Goal: Task Accomplishment & Management: Manage account settings

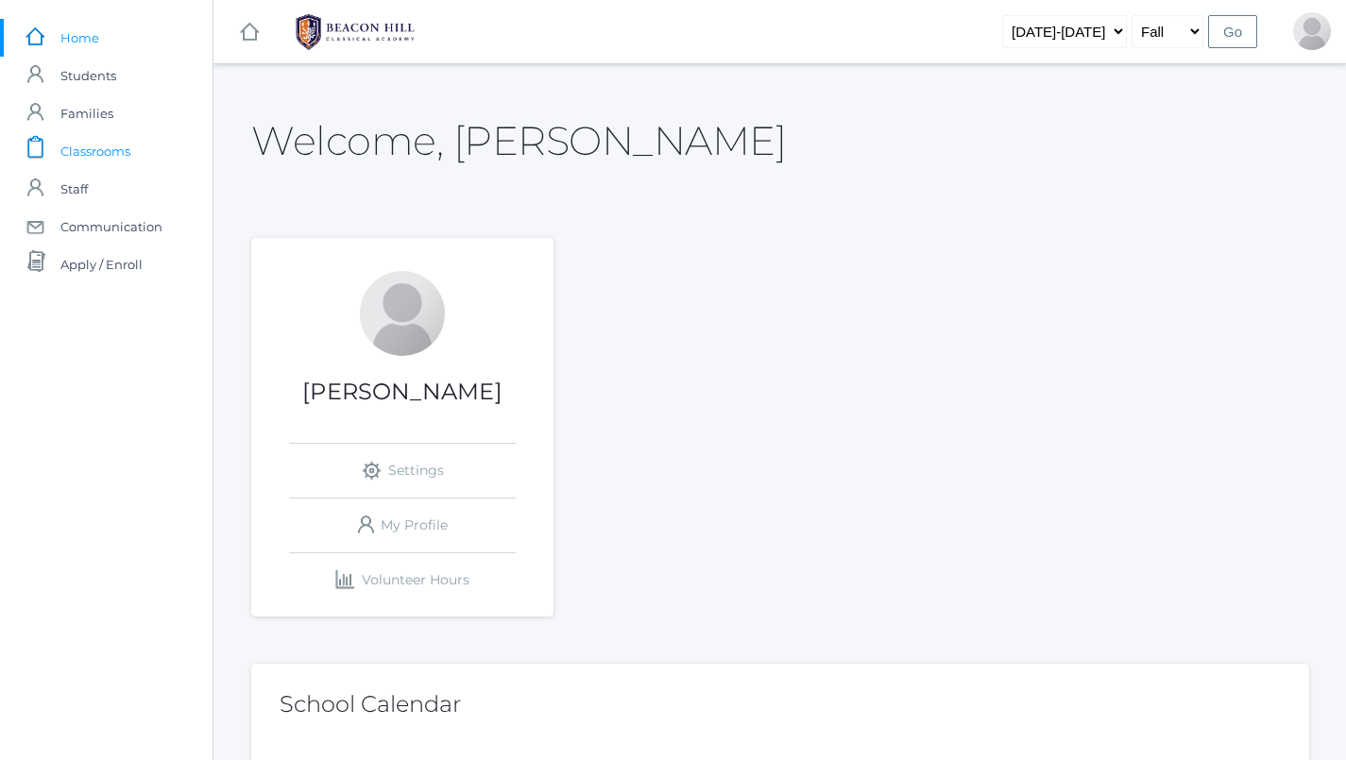
click at [96, 152] on span "Classrooms" at bounding box center [95, 151] width 70 height 38
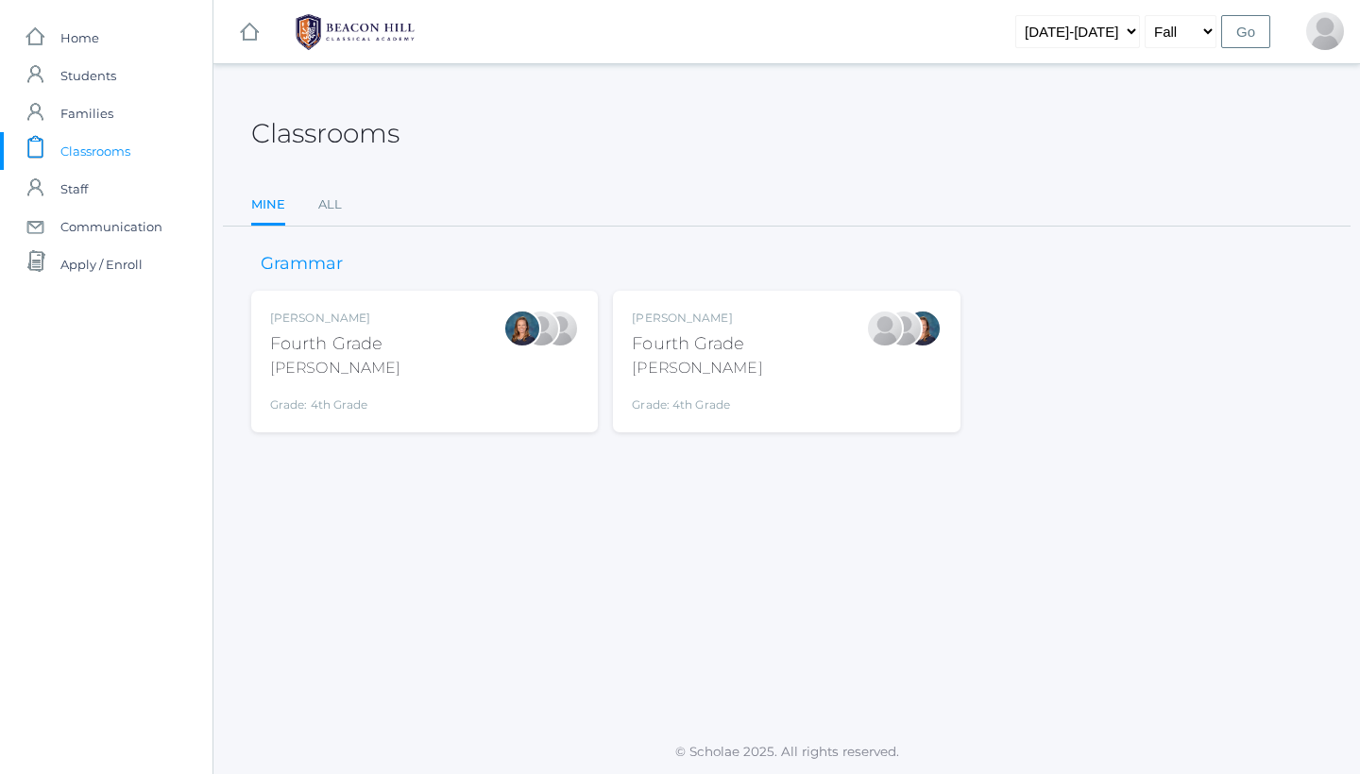
click at [840, 416] on div "Lydia Chaffin Fourth Grade Chaffin Grade: 4th Grade 04LA" at bounding box center [786, 362] width 347 height 142
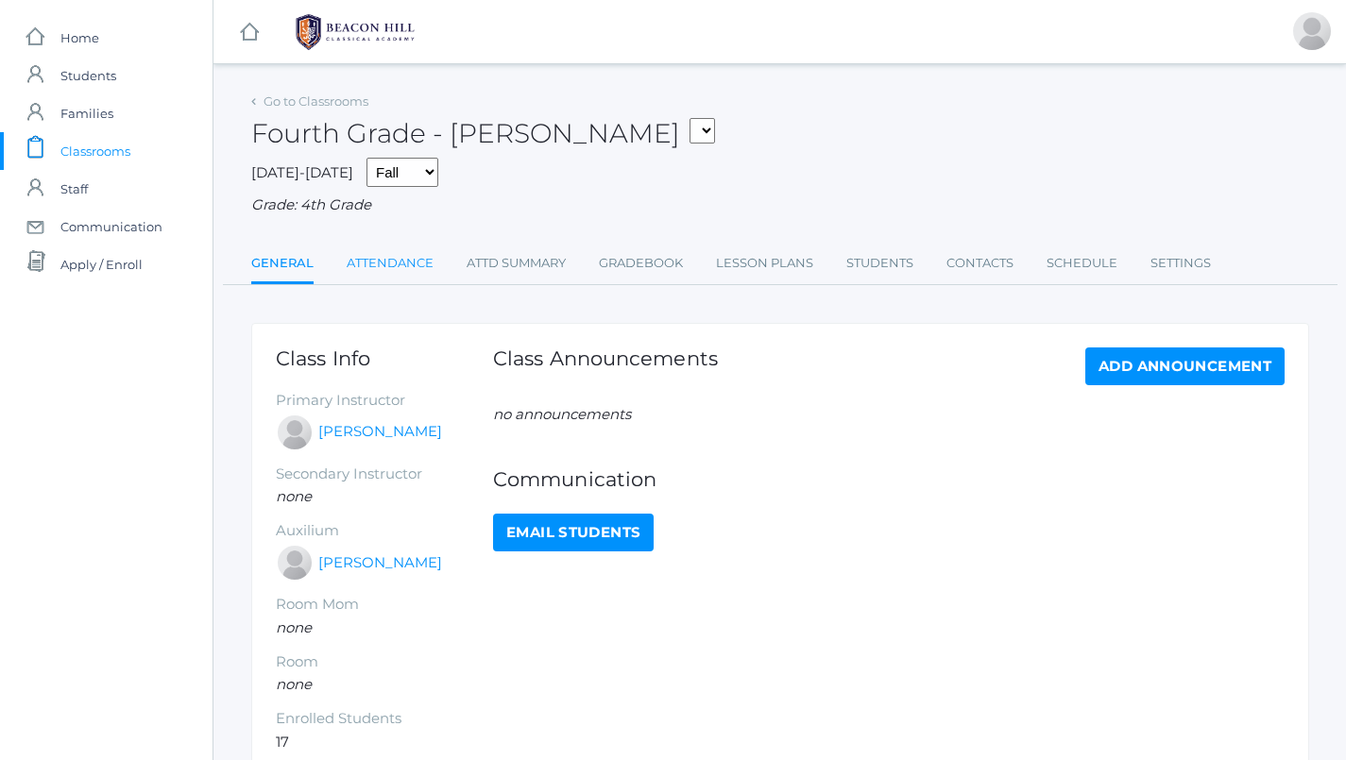
click at [401, 248] on link "Attendance" at bounding box center [390, 264] width 87 height 38
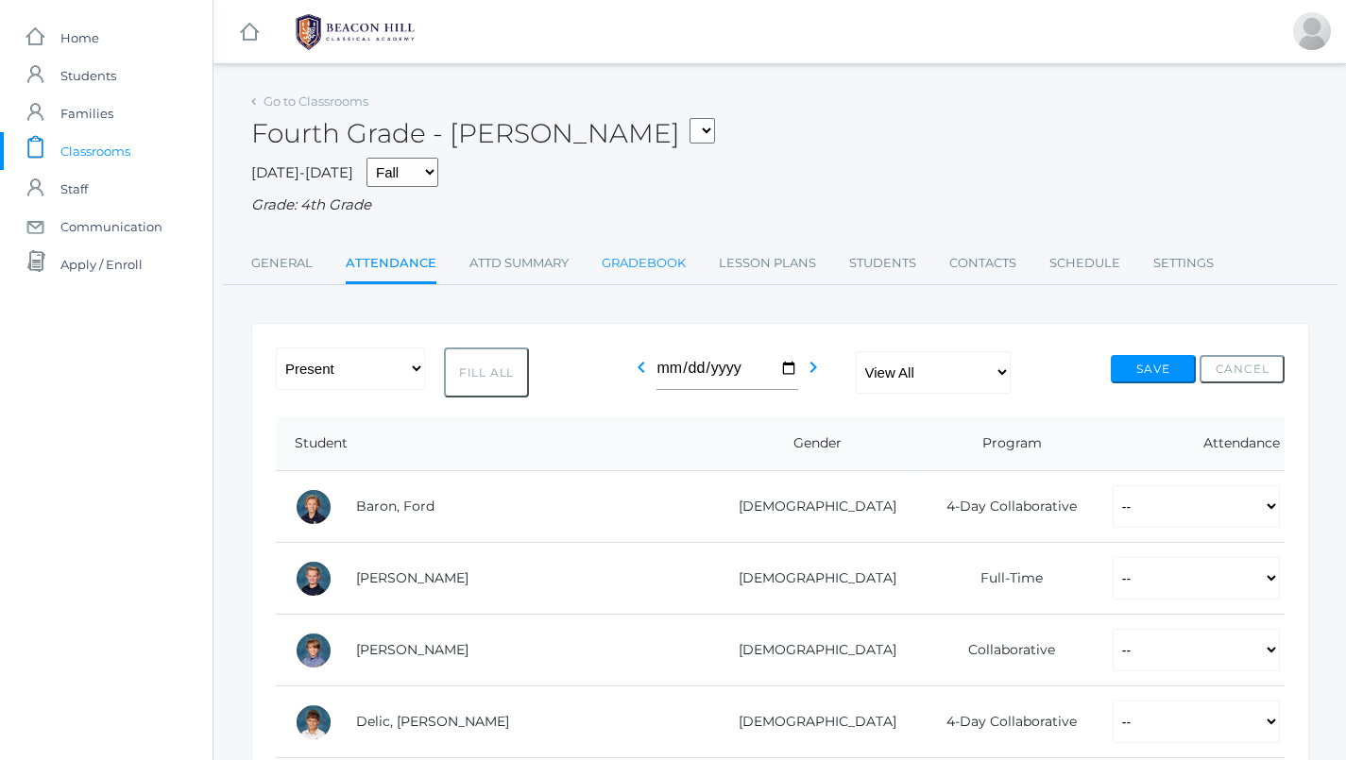
click at [604, 259] on link "Gradebook" at bounding box center [644, 264] width 84 height 38
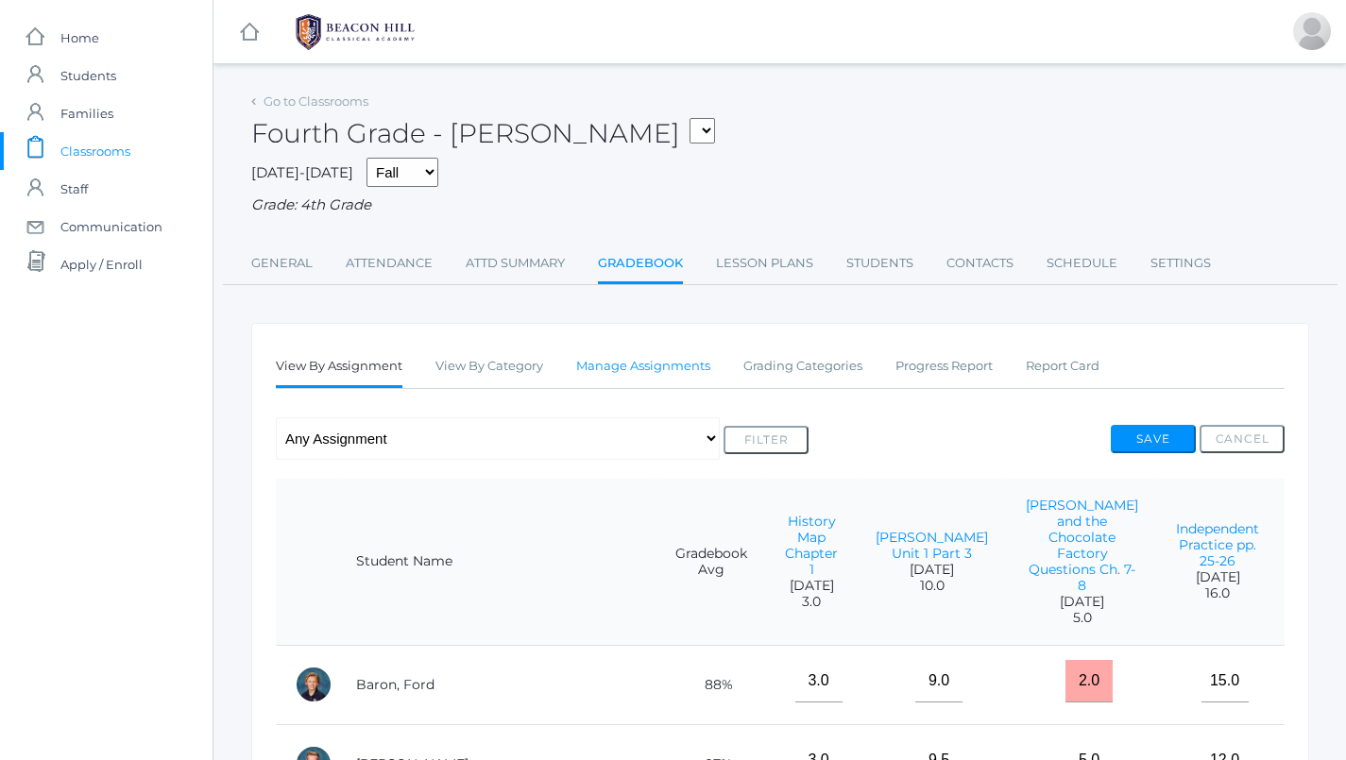
click at [621, 363] on link "Manage Assignments" at bounding box center [643, 367] width 134 height 38
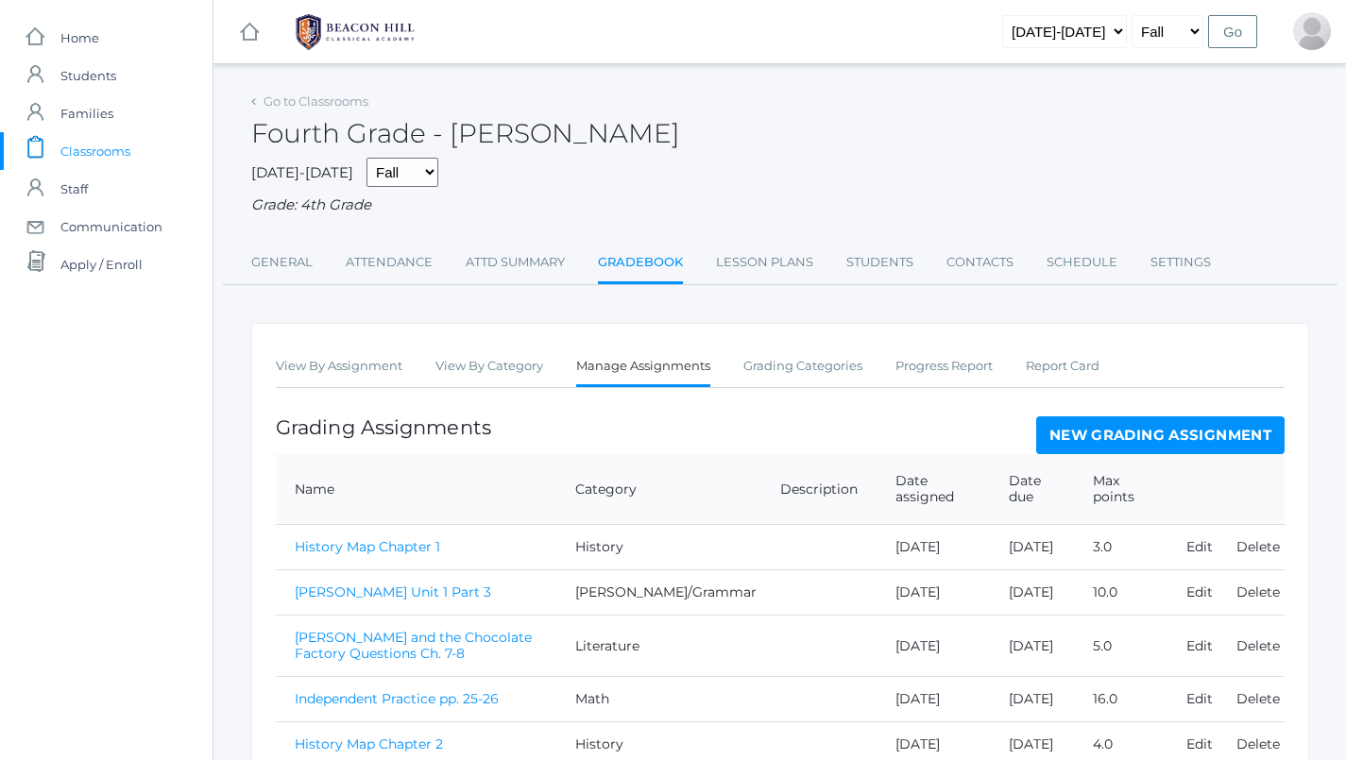
click at [1122, 439] on link "New Grading Assignment" at bounding box center [1160, 435] width 248 height 38
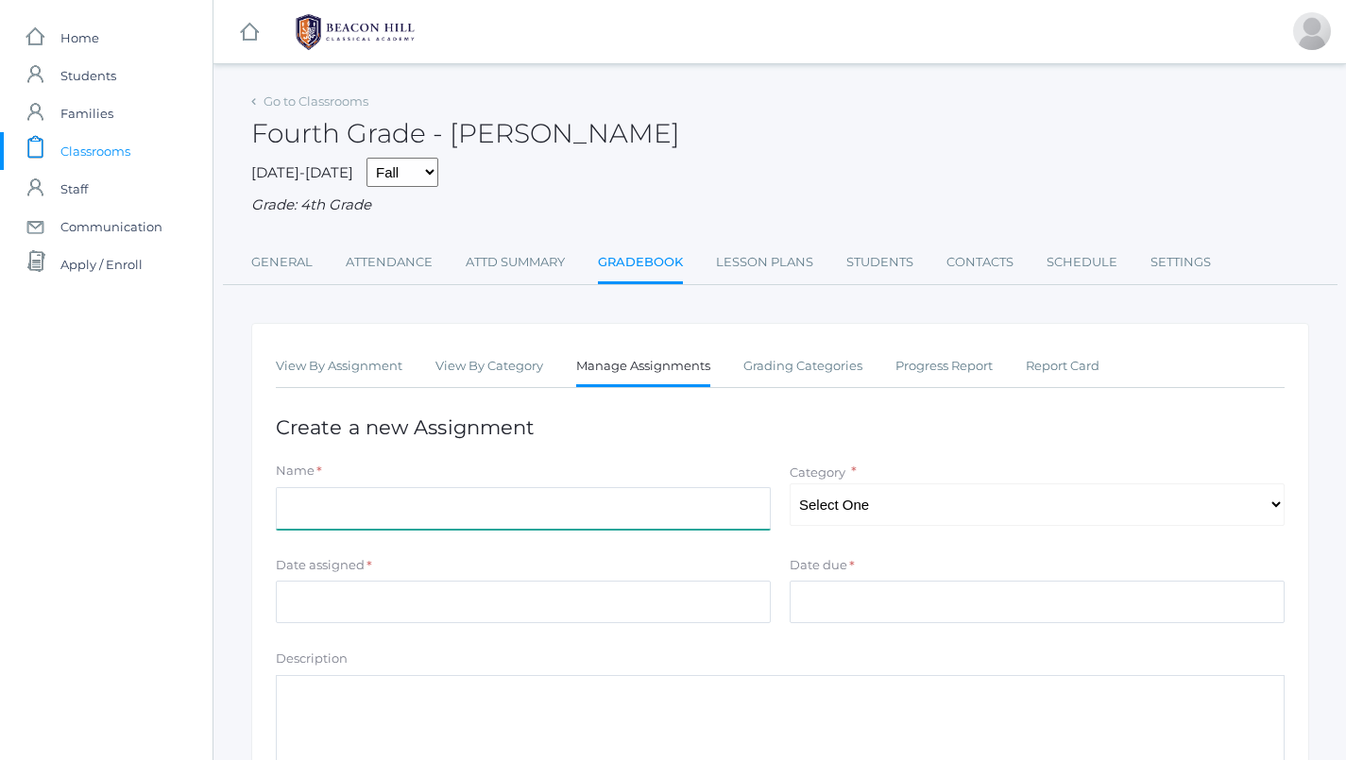
click at [581, 493] on input "Name" at bounding box center [523, 508] width 495 height 42
type input "A Horse and His Boy- Ch. 5-6 Questions"
select select "1092"
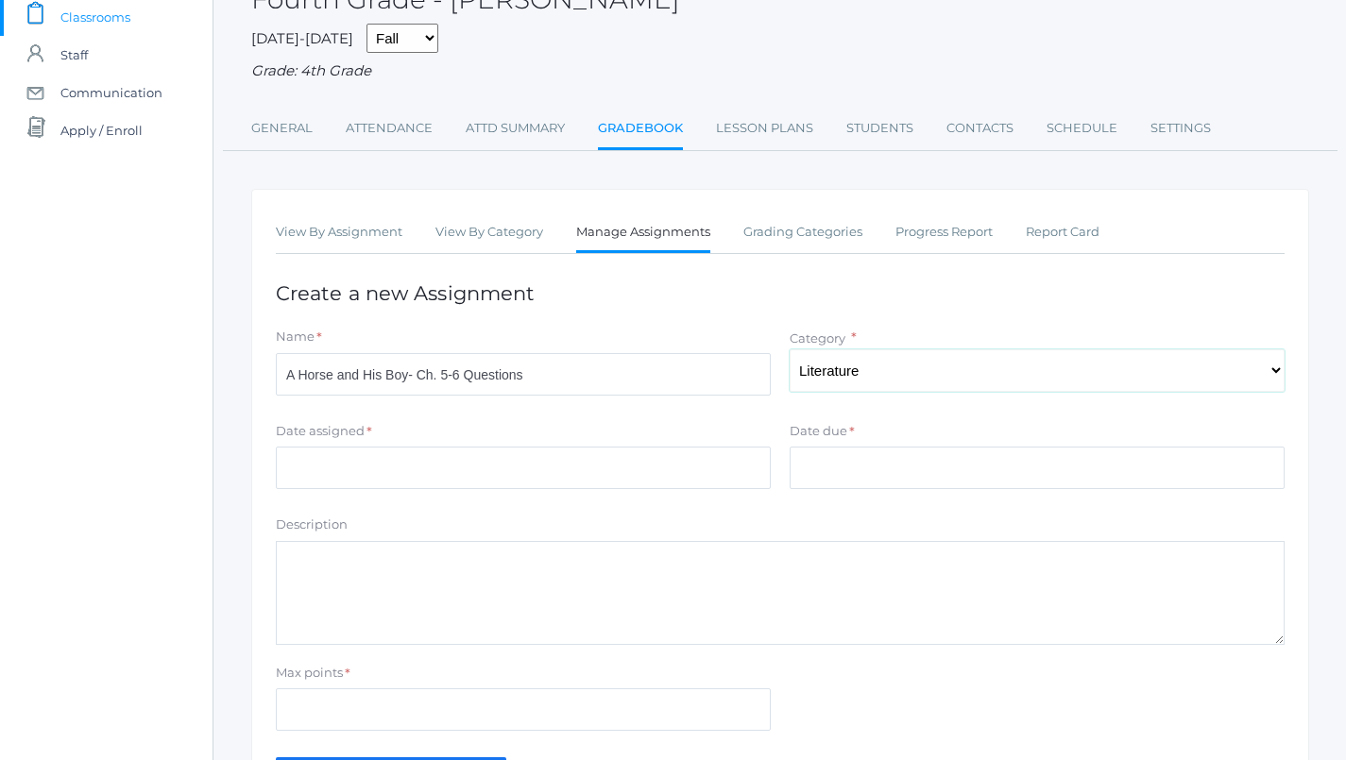
scroll to position [182, 0]
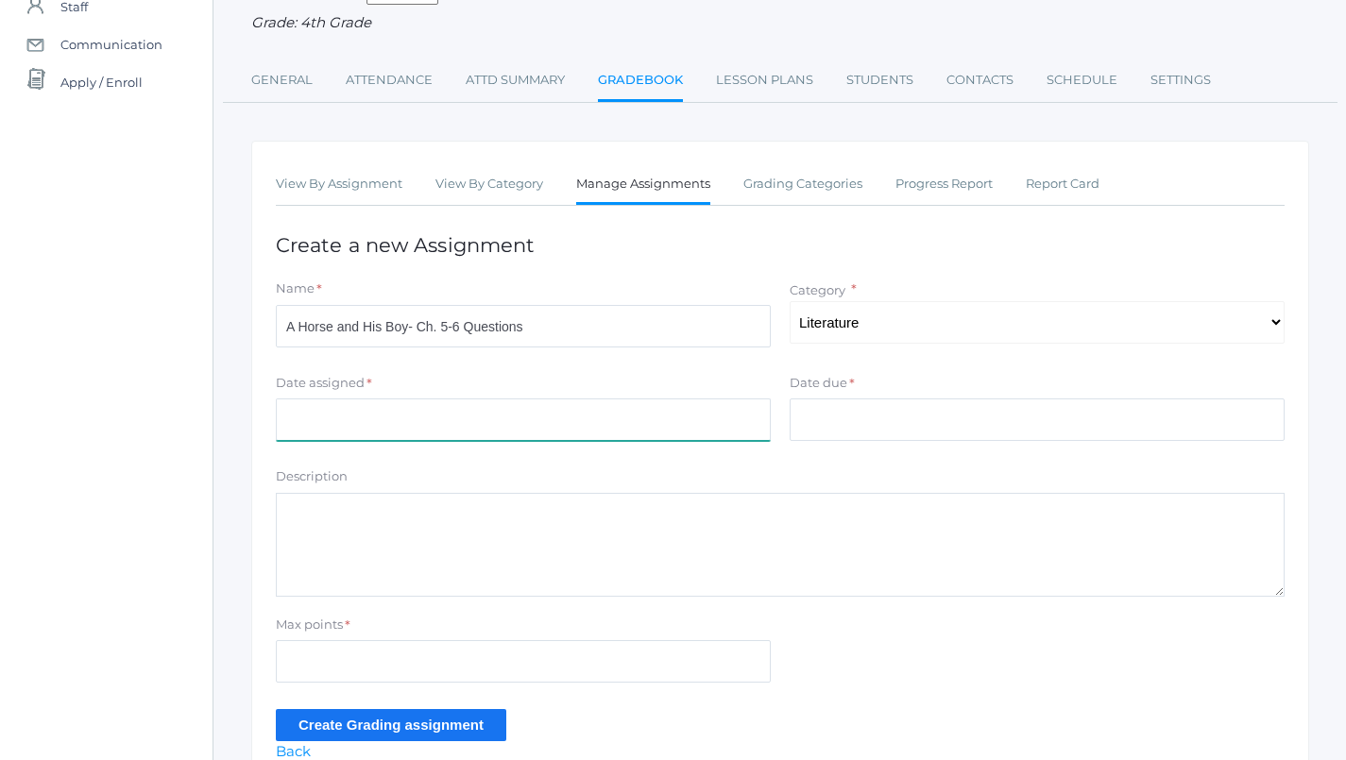
click at [467, 403] on input "Date assigned" at bounding box center [523, 420] width 495 height 42
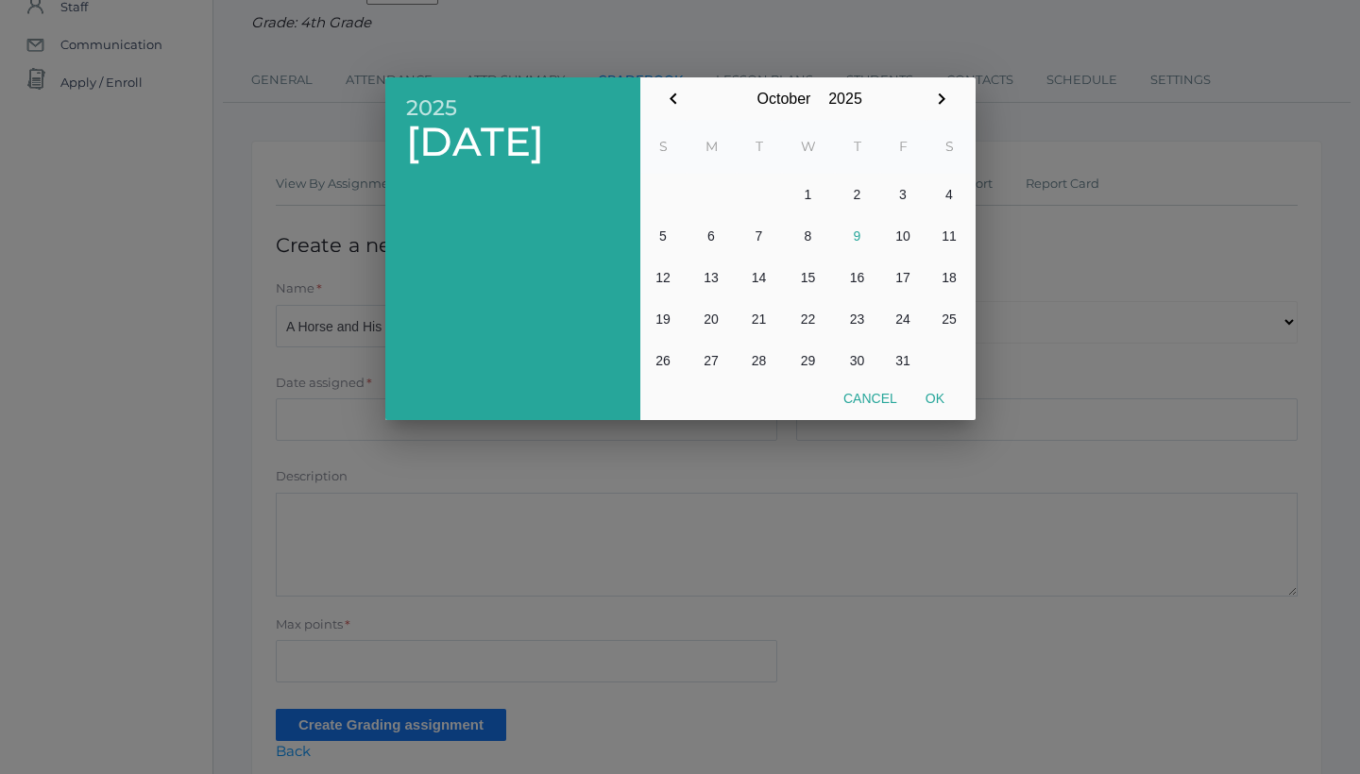
click at [813, 223] on button "8" at bounding box center [808, 236] width 53 height 42
click at [939, 400] on button "Ok" at bounding box center [934, 399] width 47 height 34
type input "[DATE]"
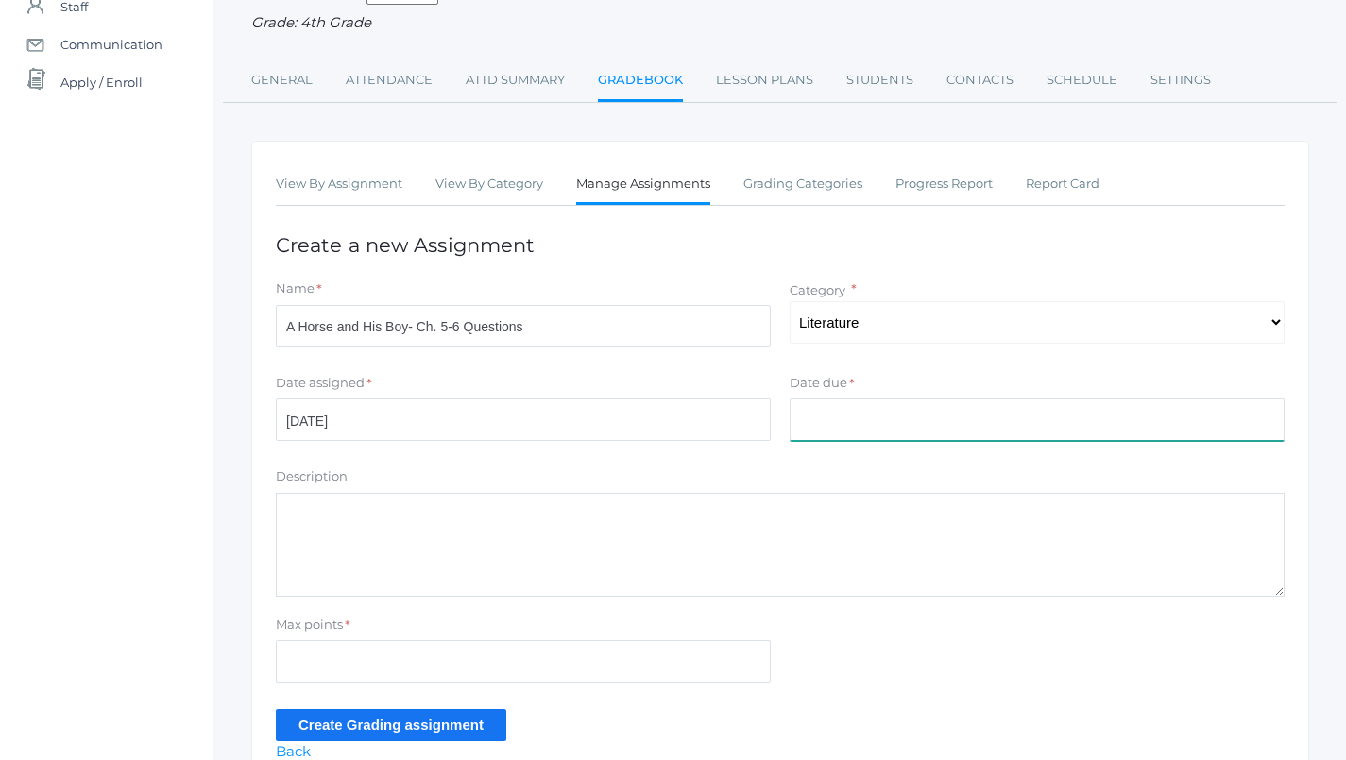
click at [836, 400] on input "Date due" at bounding box center [1037, 420] width 495 height 42
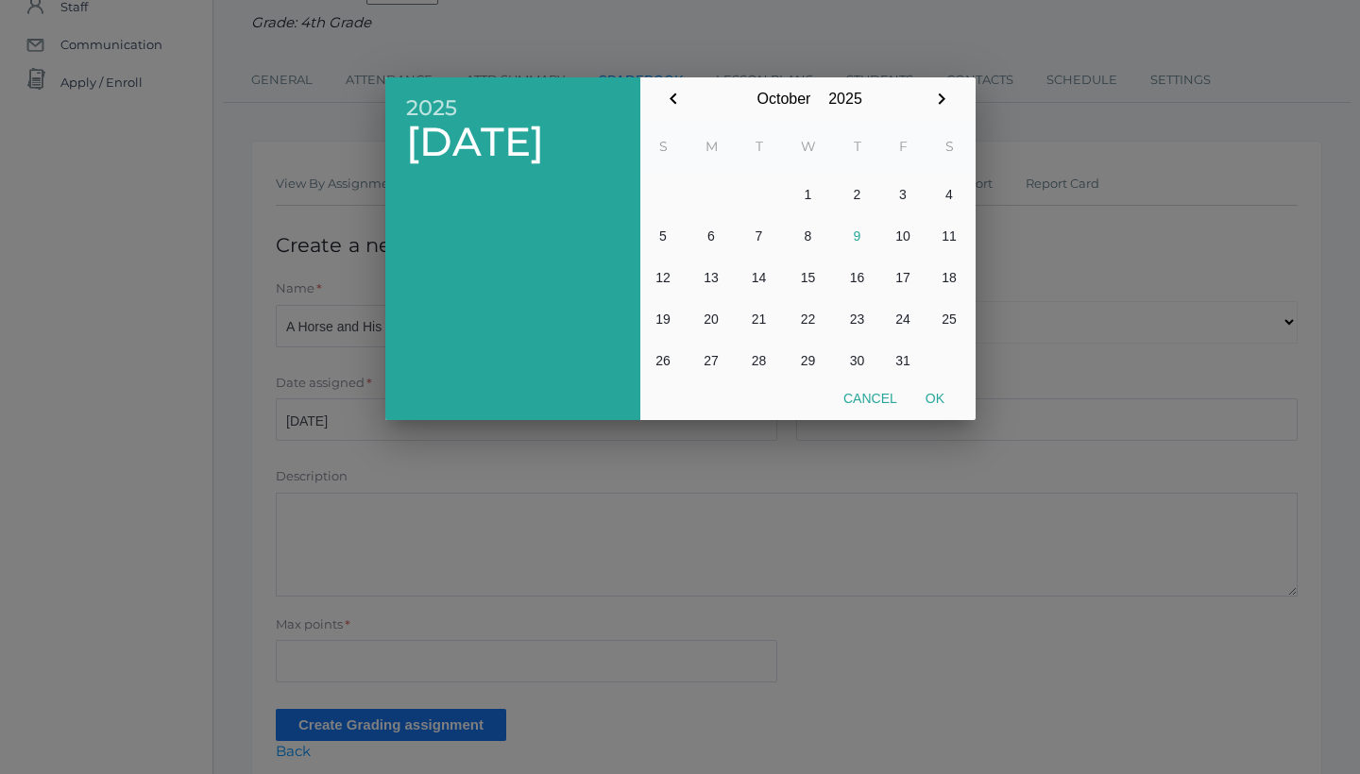
click at [799, 236] on button "8" at bounding box center [808, 236] width 53 height 42
click at [943, 405] on button "Ok" at bounding box center [934, 399] width 47 height 34
type input "[DATE]"
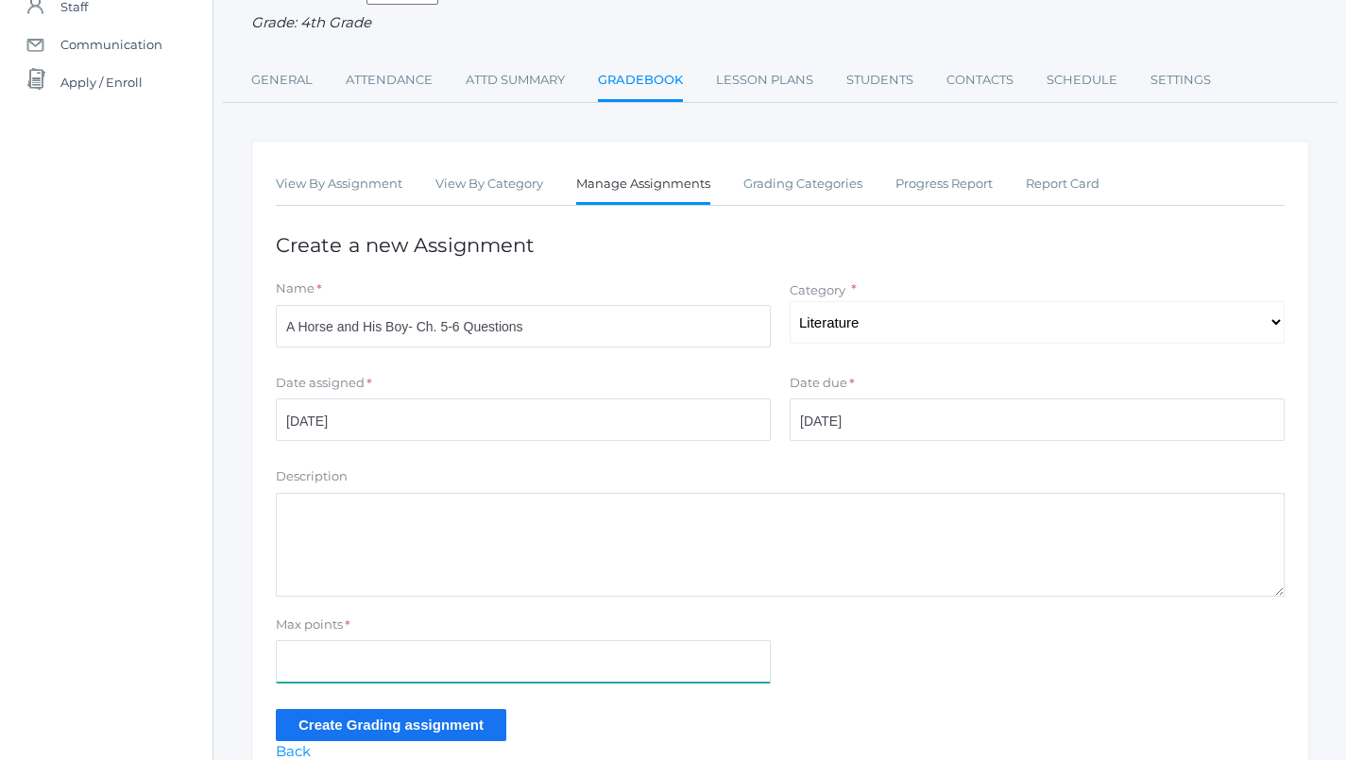
click at [630, 659] on input "Max points" at bounding box center [523, 661] width 495 height 42
type input "5"
click at [427, 716] on input "Create Grading assignment" at bounding box center [391, 724] width 230 height 31
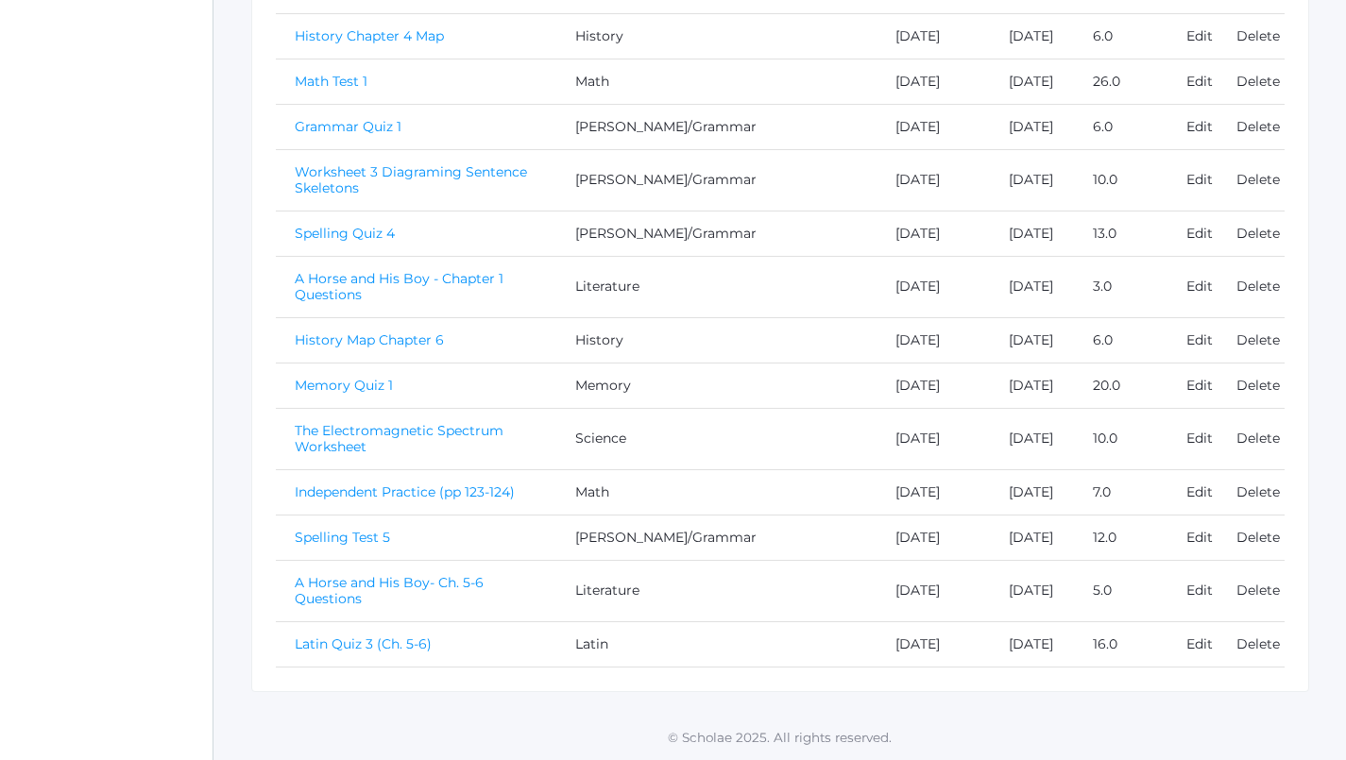
scroll to position [1701, 0]
click at [416, 574] on link "A Horse and His Boy- Ch. 5-6 Questions" at bounding box center [389, 590] width 189 height 33
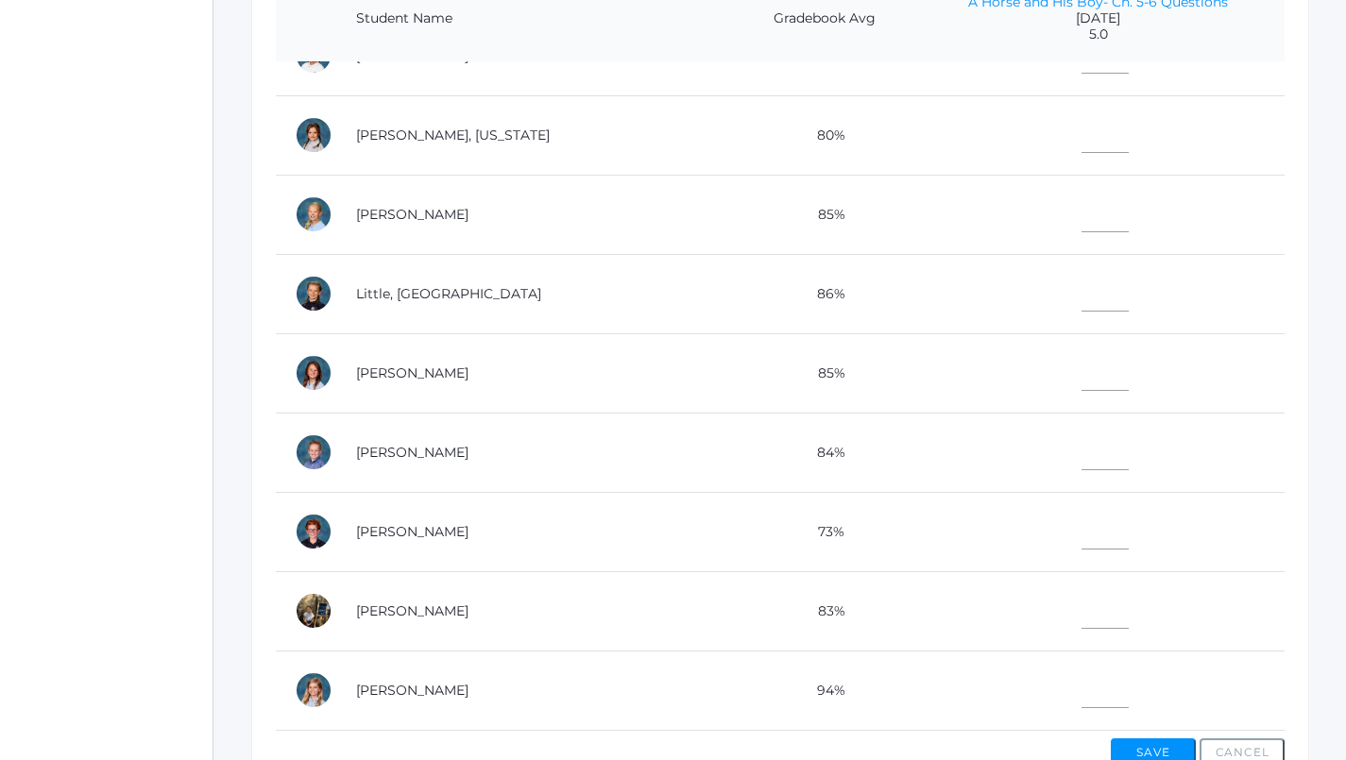
scroll to position [694, 0]
click at [1023, 452] on td at bounding box center [1098, 452] width 372 height 79
click at [1081, 438] on input"] "text" at bounding box center [1104, 449] width 47 height 42
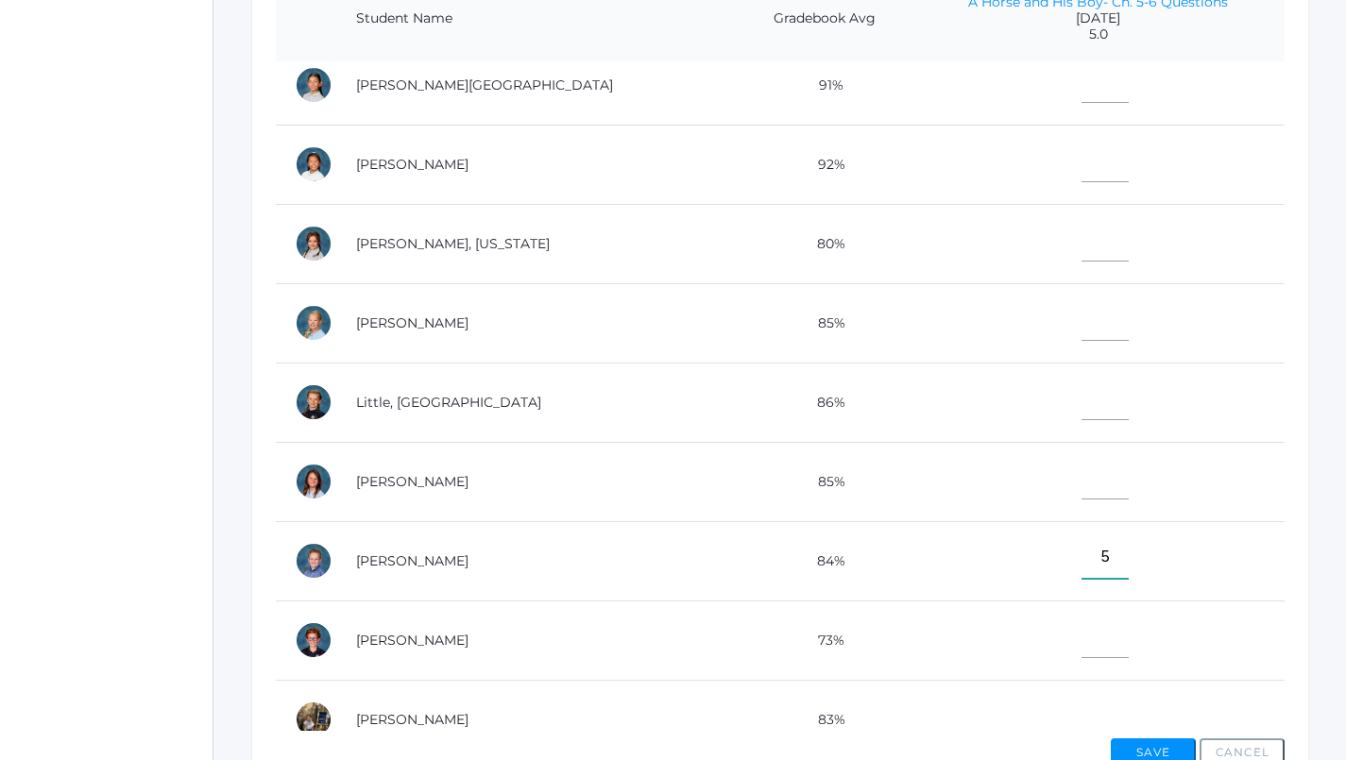
scroll to position [544, 0]
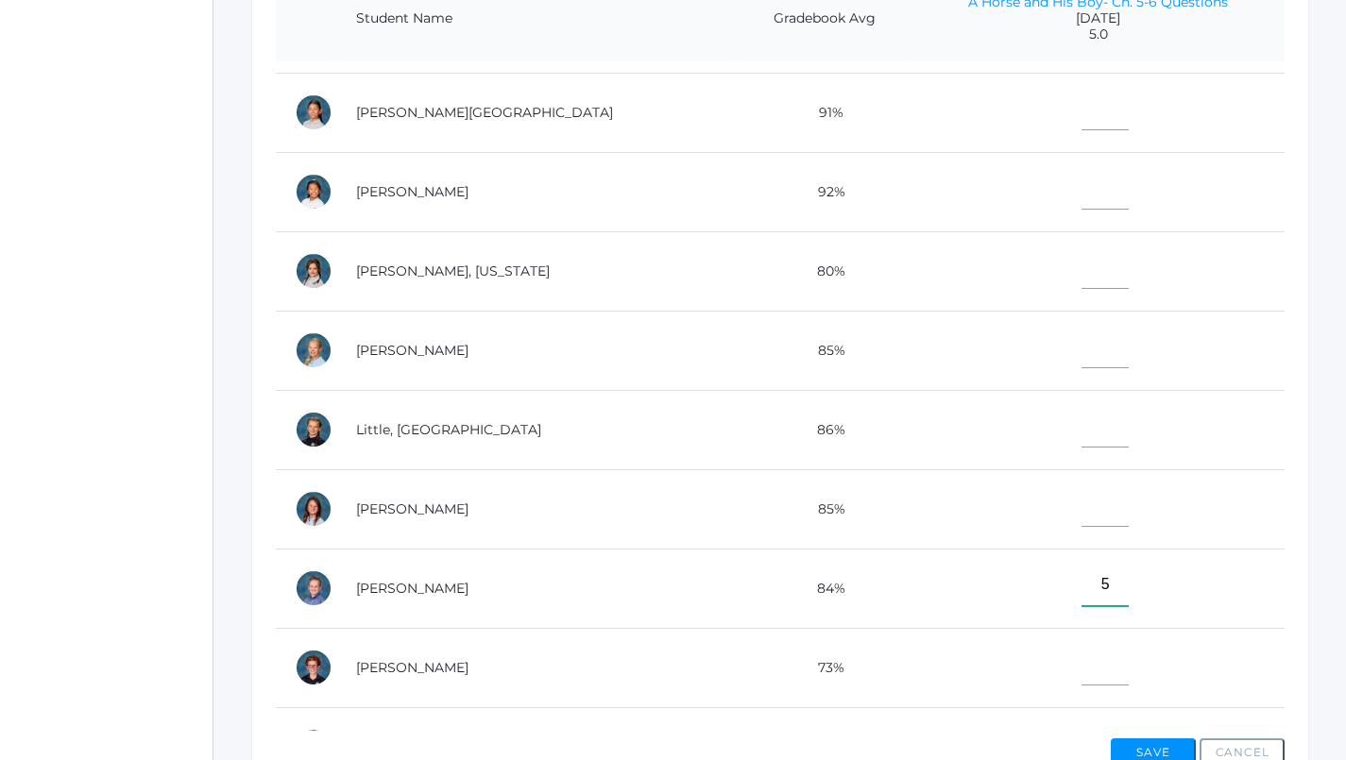
type input"] "5"
click at [1081, 184] on input"] "text" at bounding box center [1104, 188] width 47 height 42
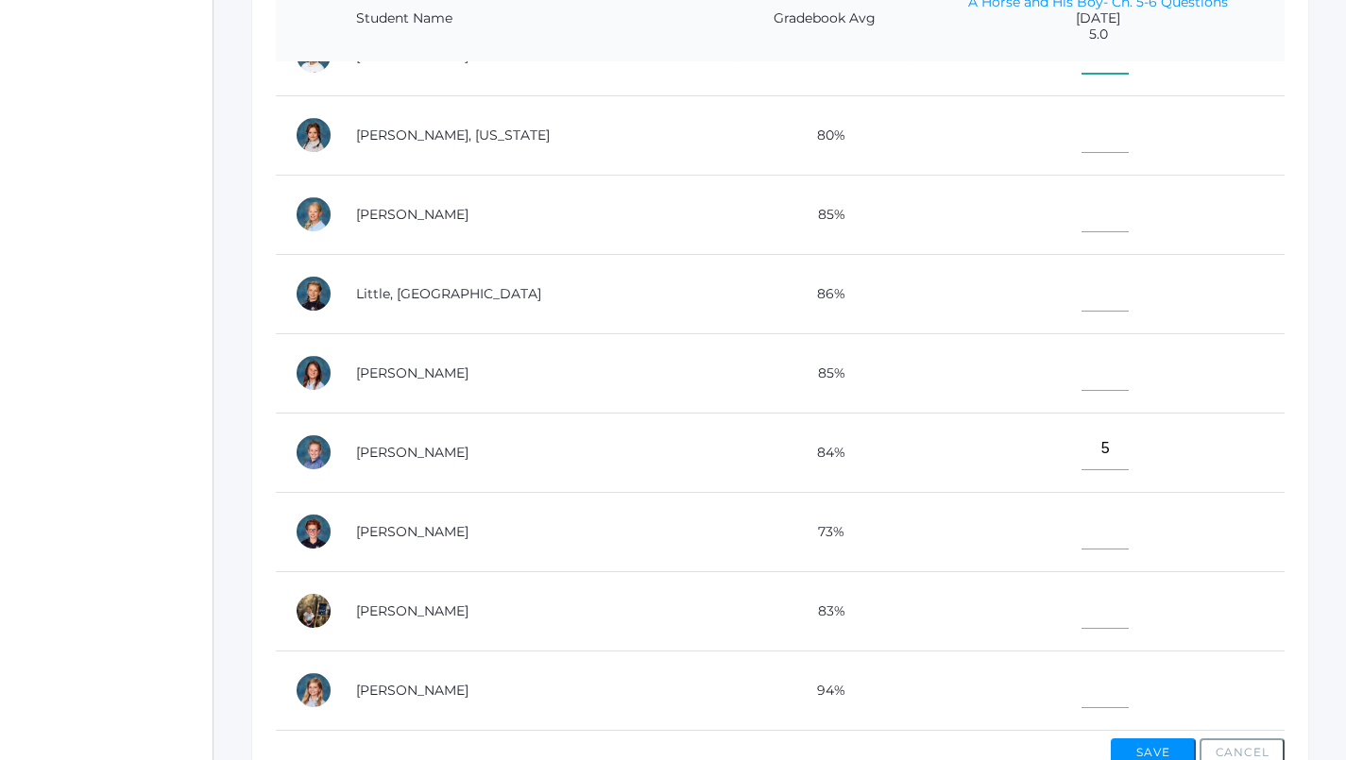
scroll to position [694, 0]
type input"] "5"
click at [1081, 586] on input"] "text" at bounding box center [1104, 607] width 47 height 42
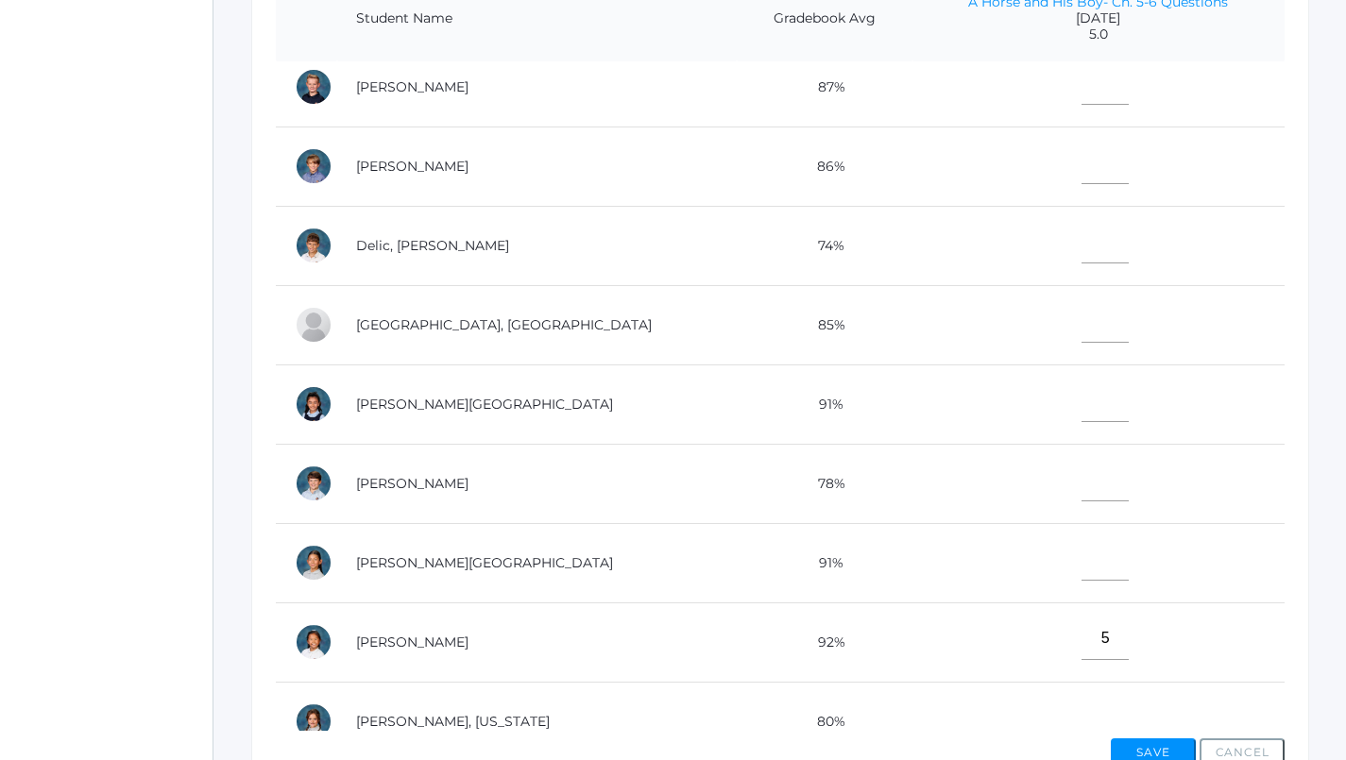
scroll to position [88, 0]
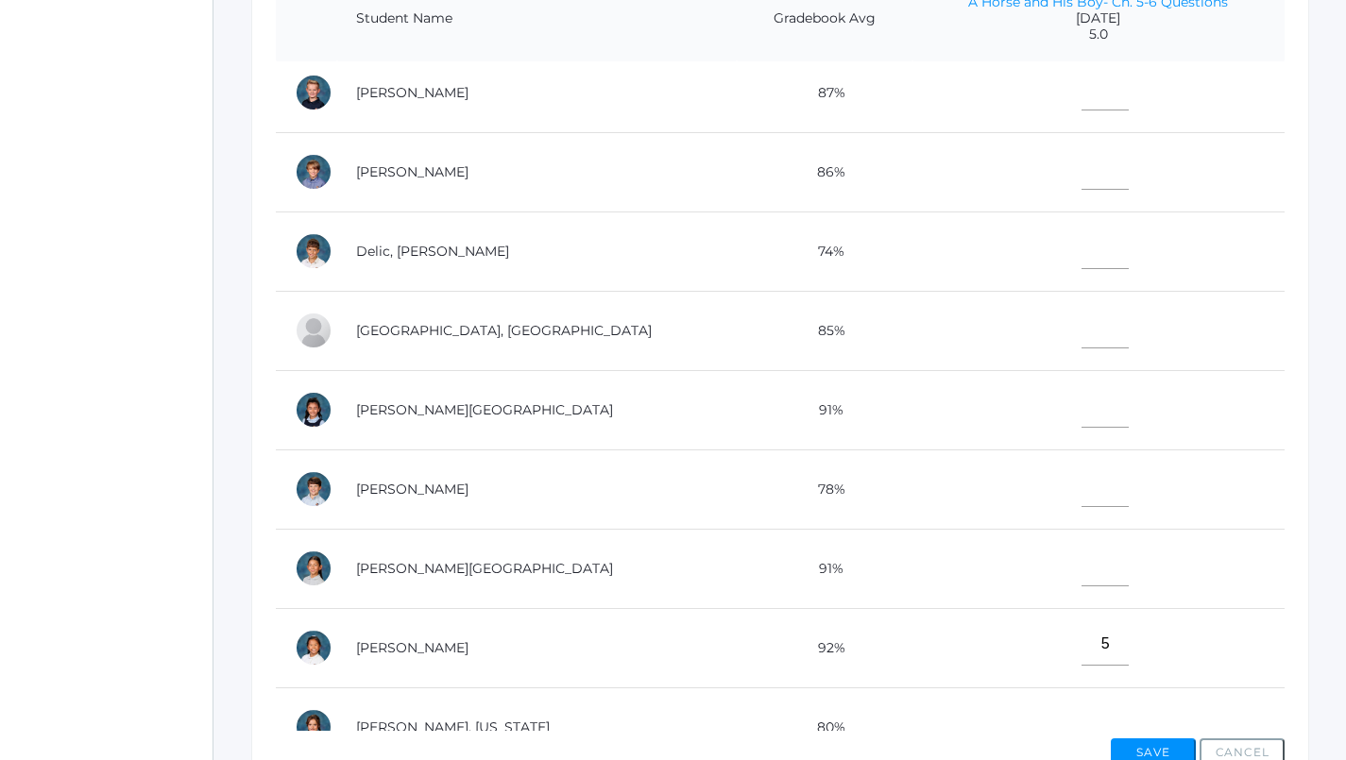
type input"] "5"
click at [1081, 242] on input"] "text" at bounding box center [1104, 248] width 47 height 42
type input"] "5"
click at [1081, 320] on input"] "text" at bounding box center [1104, 327] width 47 height 42
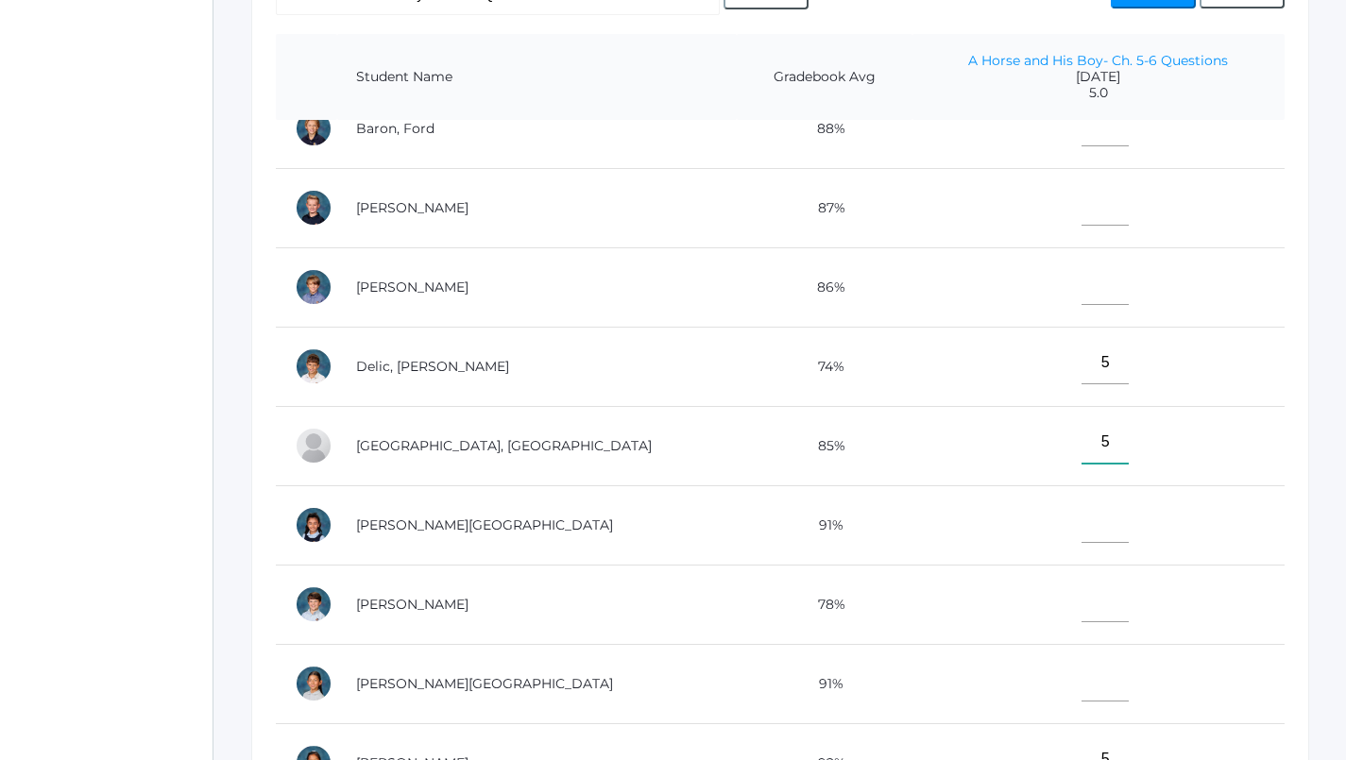
scroll to position [6, 0]
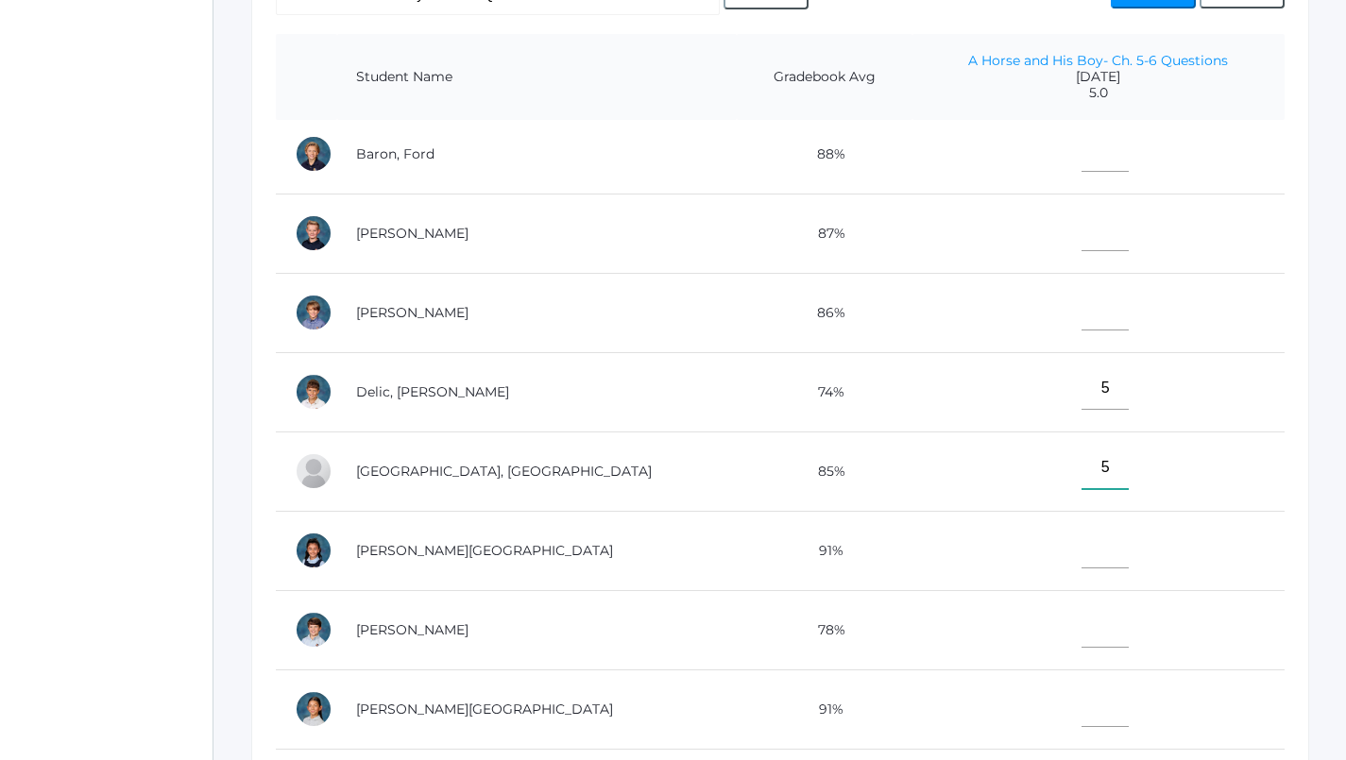
type input"] "5"
click at [1081, 303] on input"] "text" at bounding box center [1104, 309] width 47 height 42
type input"] "5"
click at [1081, 622] on input"] "text" at bounding box center [1104, 626] width 47 height 42
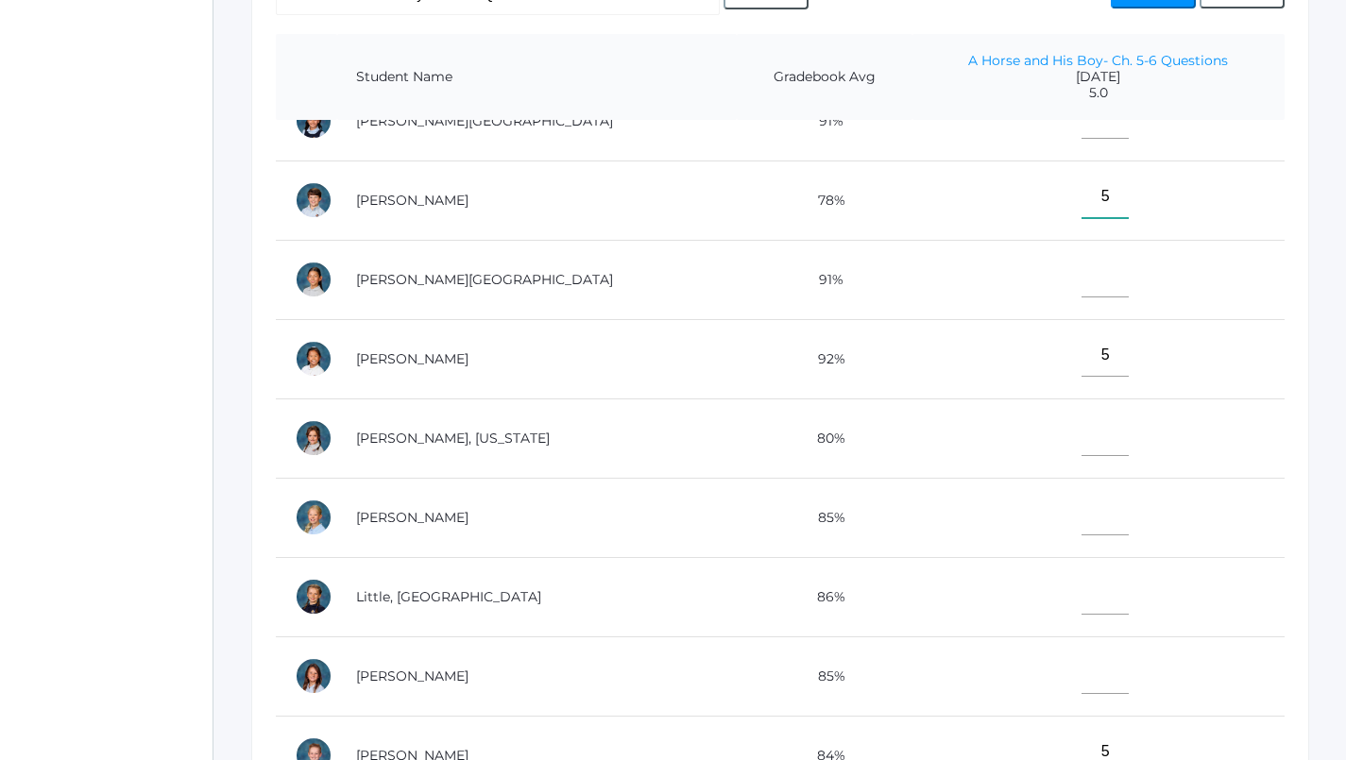
scroll to position [472, 0]
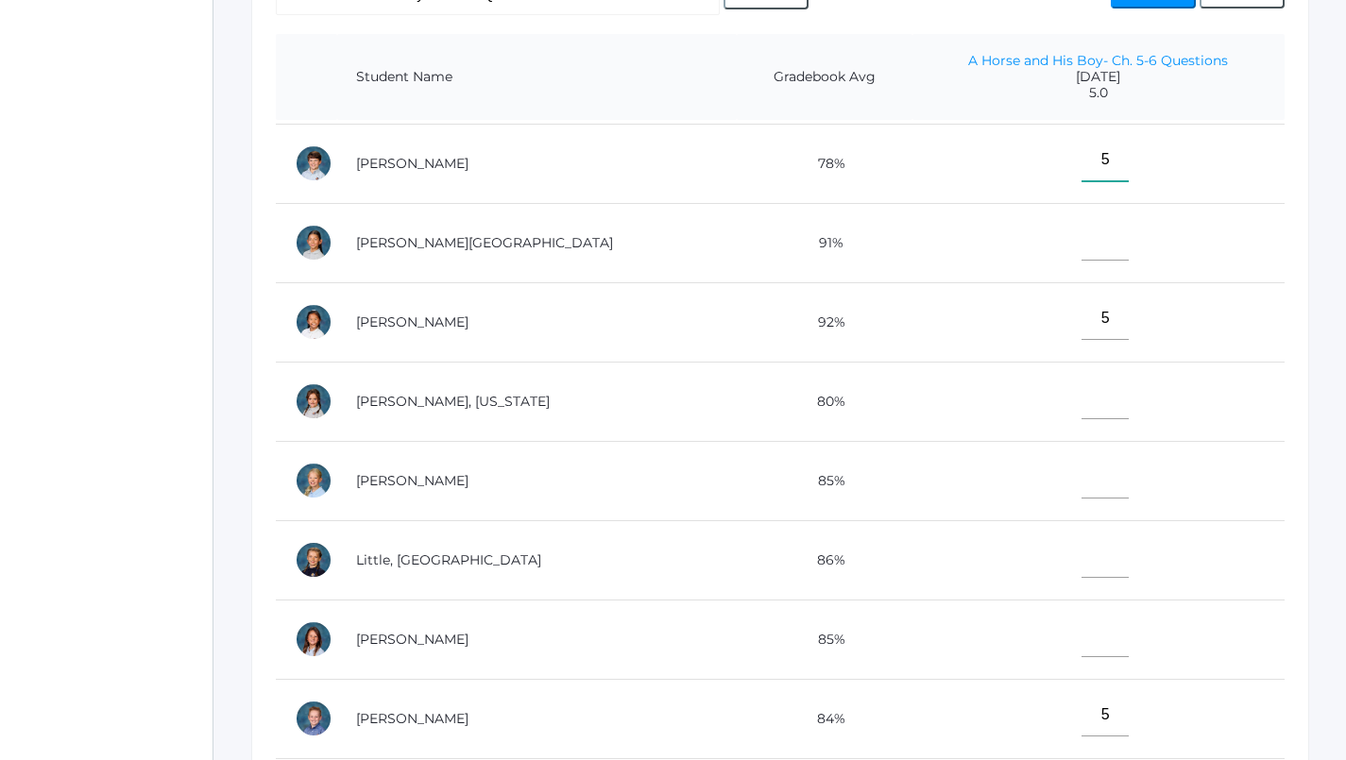
type input"] "5"
click at [1081, 632] on input"] "text" at bounding box center [1104, 636] width 47 height 42
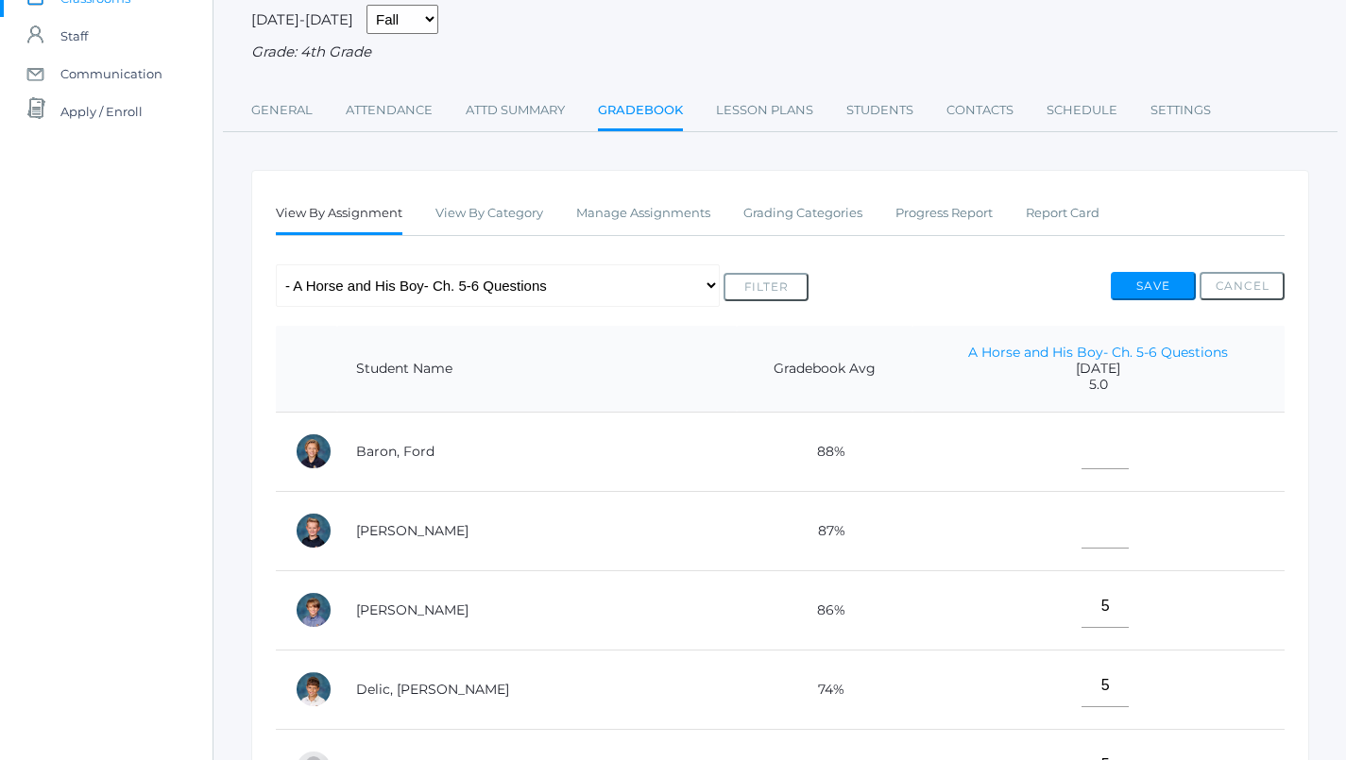
scroll to position [0, 0]
type input"] "5"
click at [1081, 519] on input"] "text" at bounding box center [1104, 527] width 47 height 42
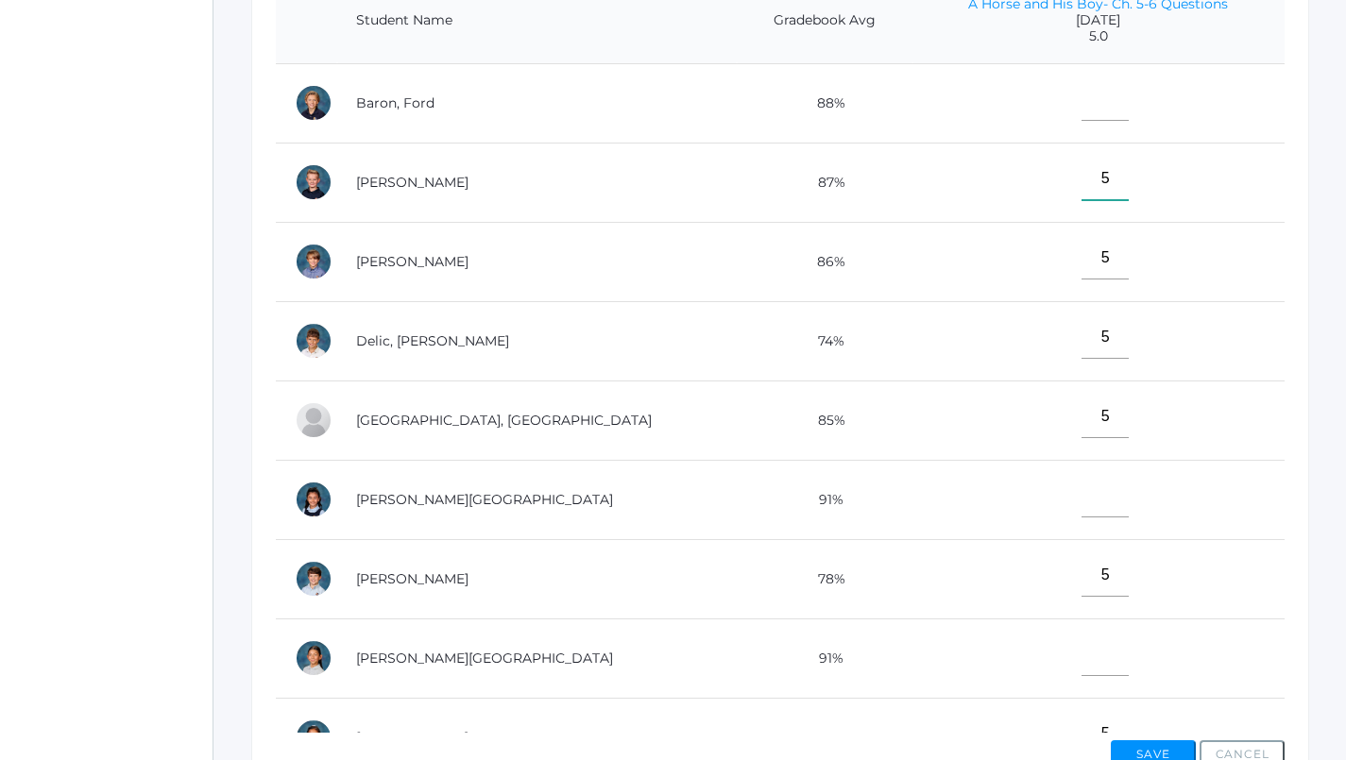
type input"] "5"
click at [1081, 110] on input"] "text" at bounding box center [1104, 99] width 47 height 42
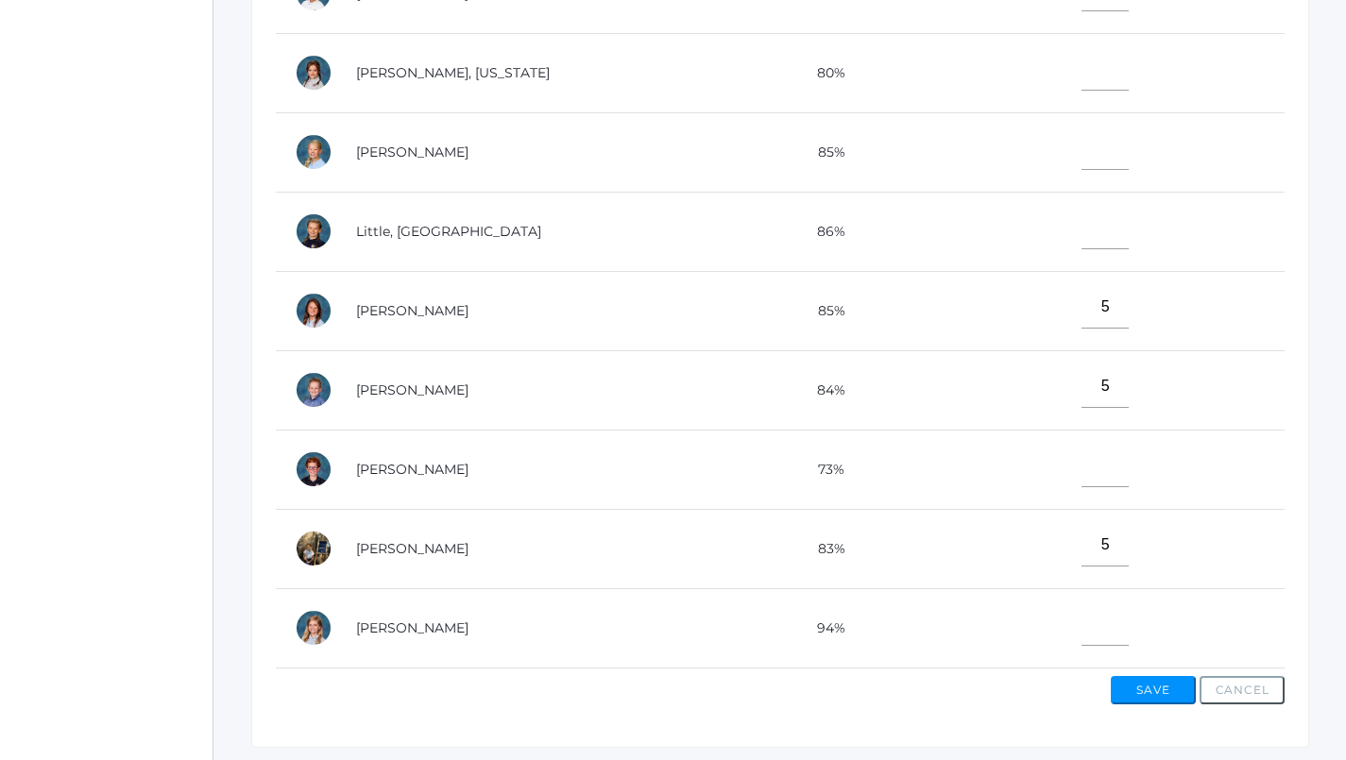
scroll to position [694, 0]
type input"] "5"
click at [1081, 610] on input"] "text" at bounding box center [1104, 624] width 47 height 42
type input"] "5"
click at [1081, 212] on input"] "text" at bounding box center [1104, 228] width 47 height 42
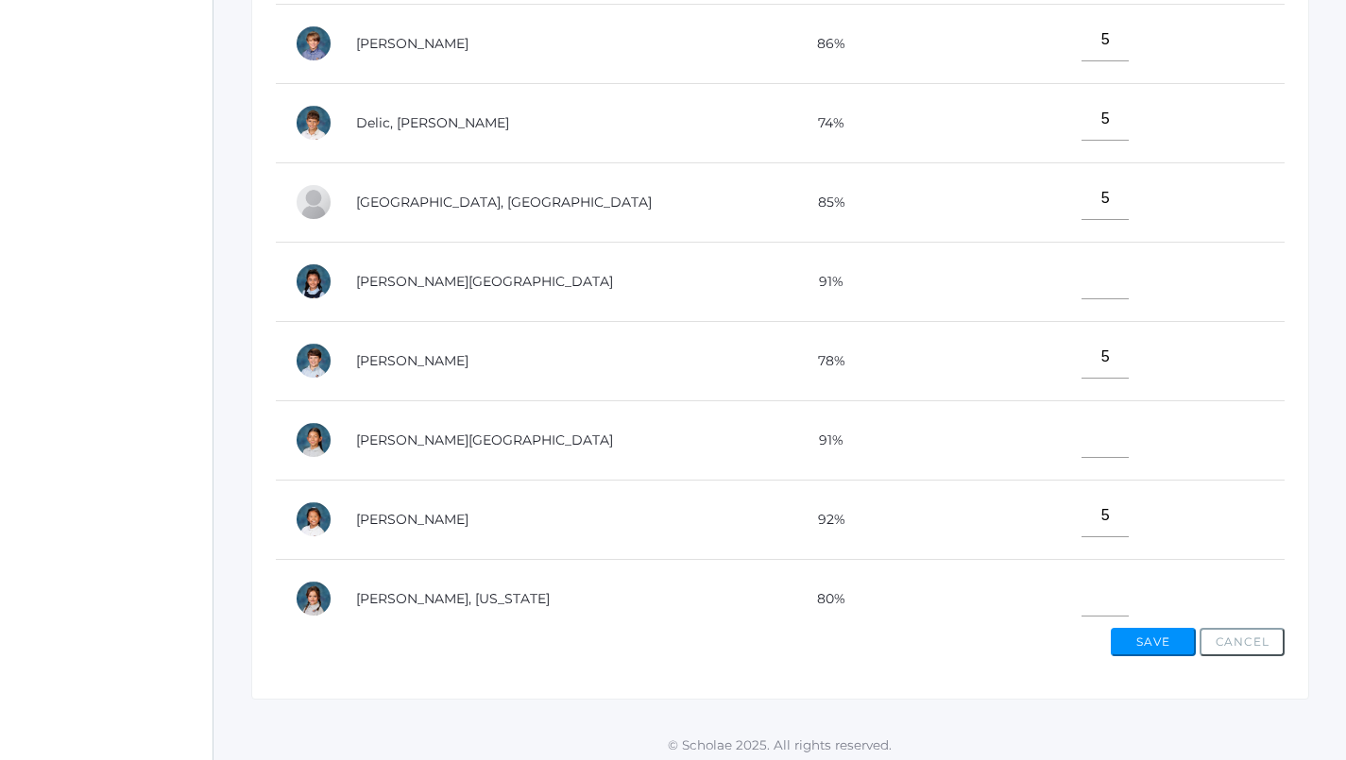
scroll to position [82, 0]
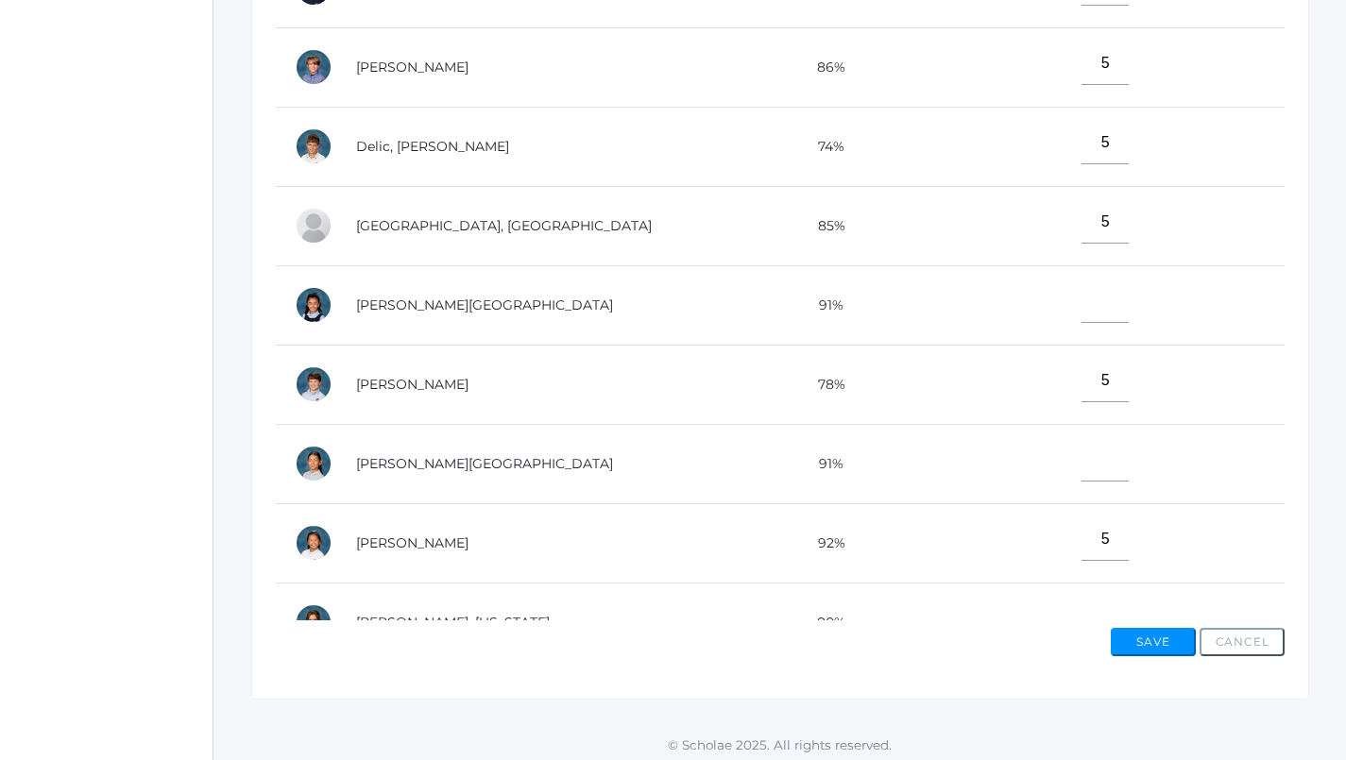
type input"] "5"
click at [1081, 288] on input"] "text" at bounding box center [1104, 301] width 47 height 42
type input"] "5"
click at [1081, 452] on input"] "text" at bounding box center [1104, 460] width 47 height 42
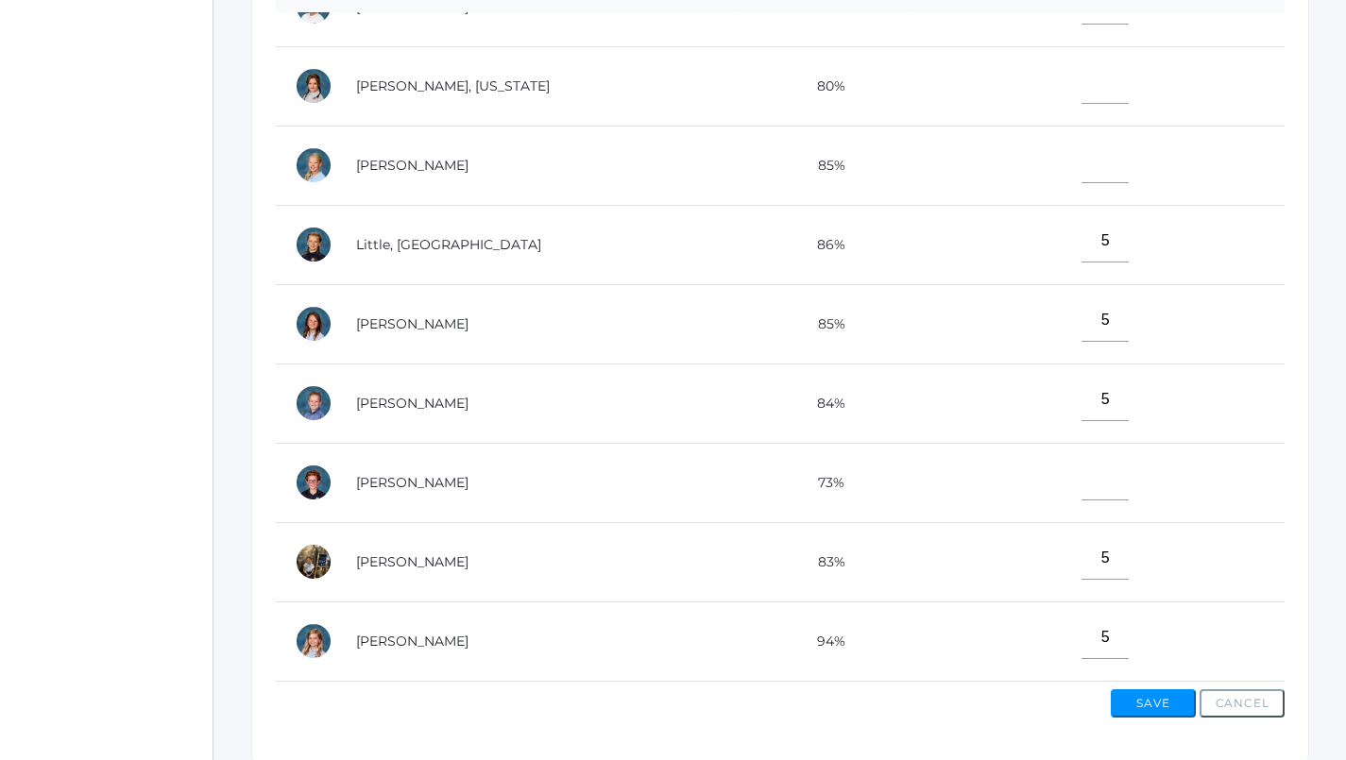
scroll to position [694, 0]
type input"] "5"
click at [1081, 466] on input"] "text" at bounding box center [1104, 479] width 47 height 42
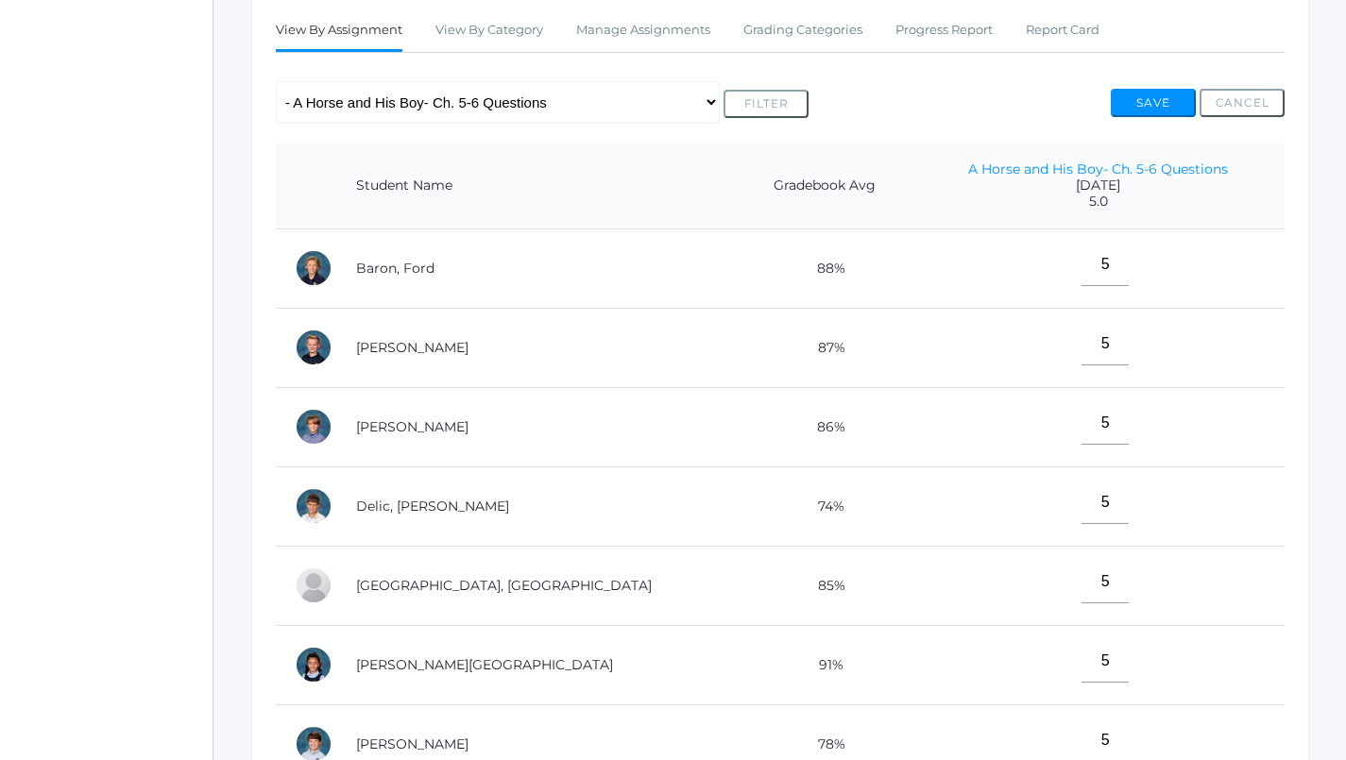
scroll to position [264, 0]
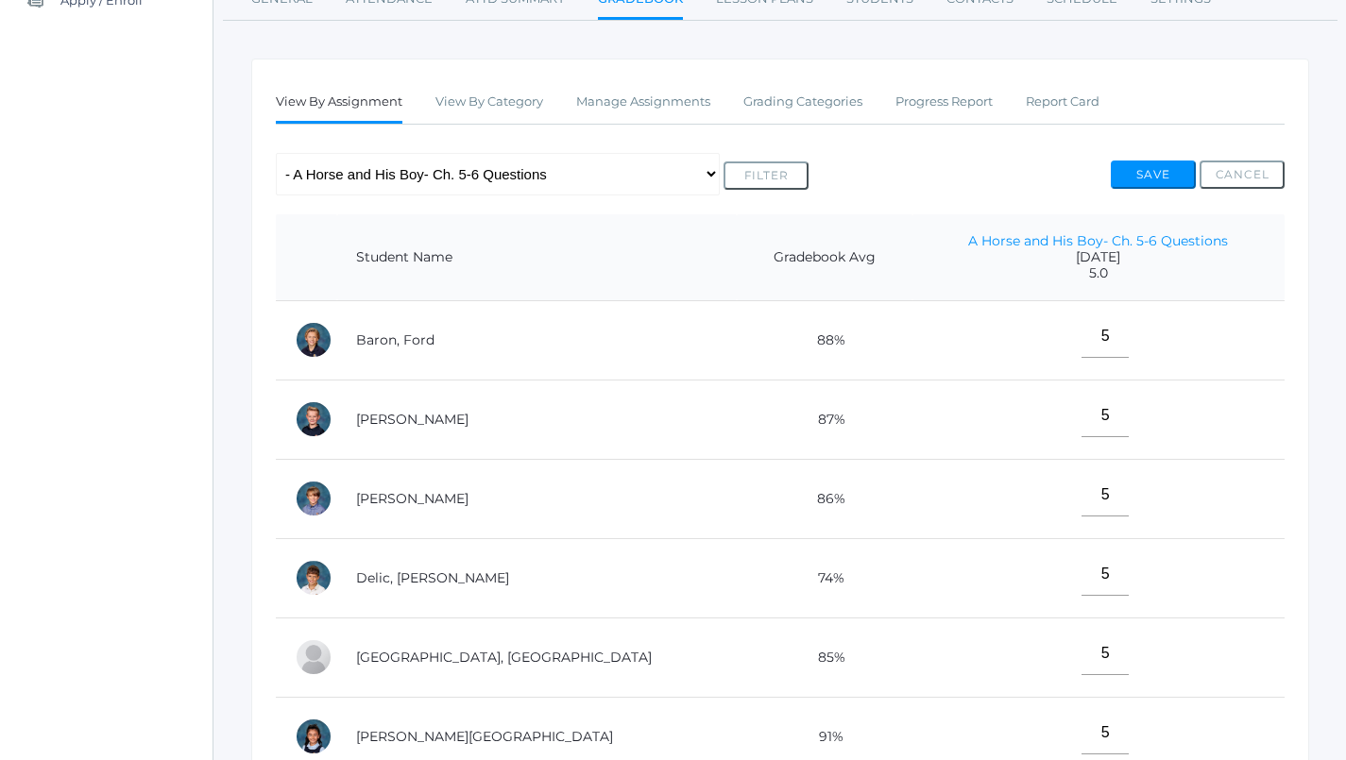
type input"] "5"
click at [1149, 165] on button "Save" at bounding box center [1153, 175] width 85 height 28
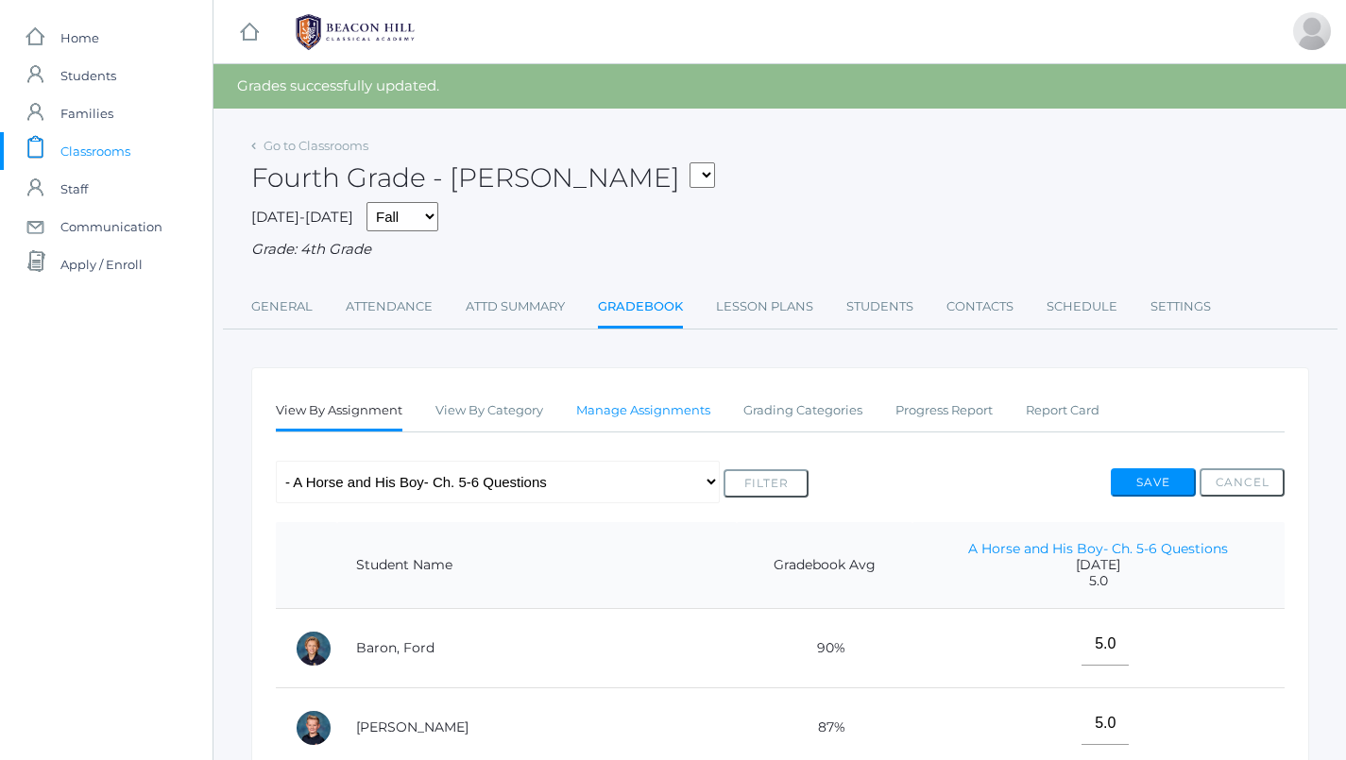
click at [637, 405] on link "Manage Assignments" at bounding box center [643, 411] width 134 height 38
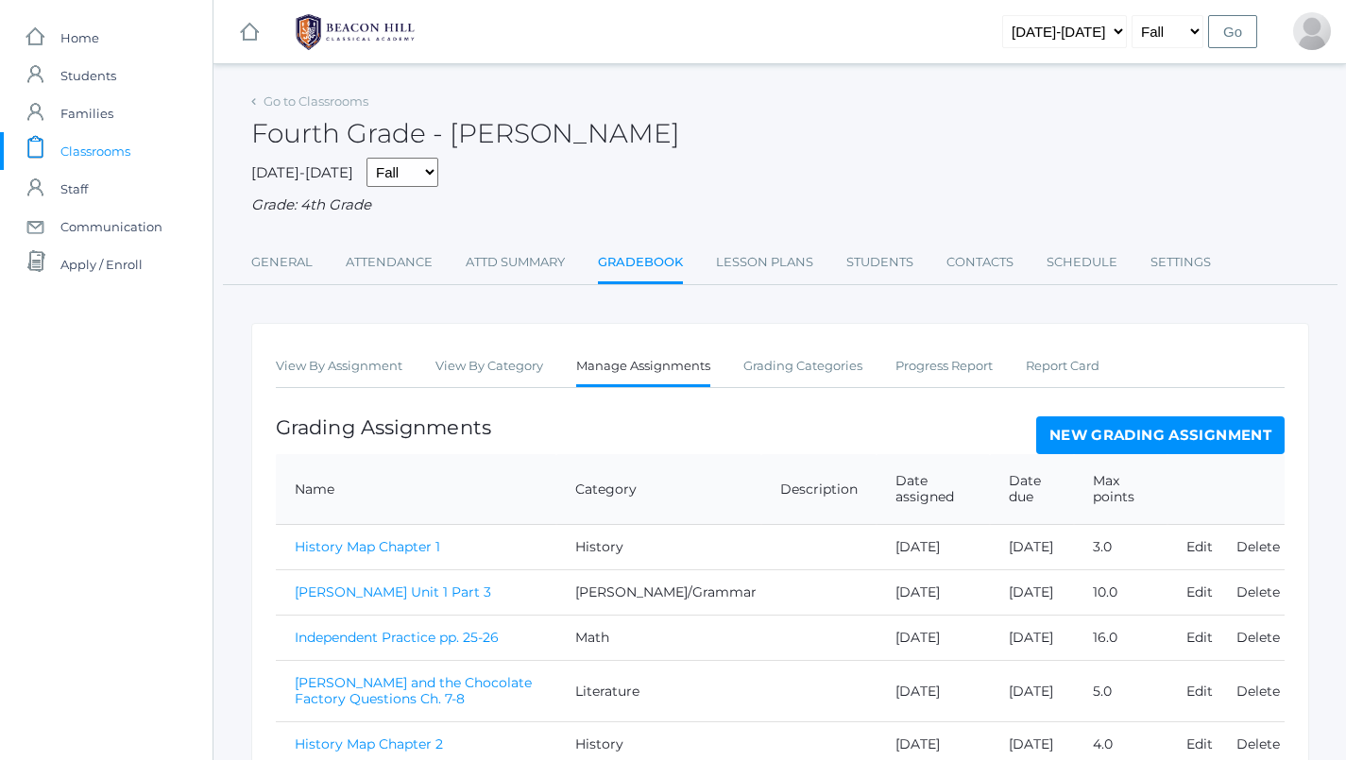
click at [1086, 424] on link "New Grading Assignment" at bounding box center [1160, 435] width 248 height 38
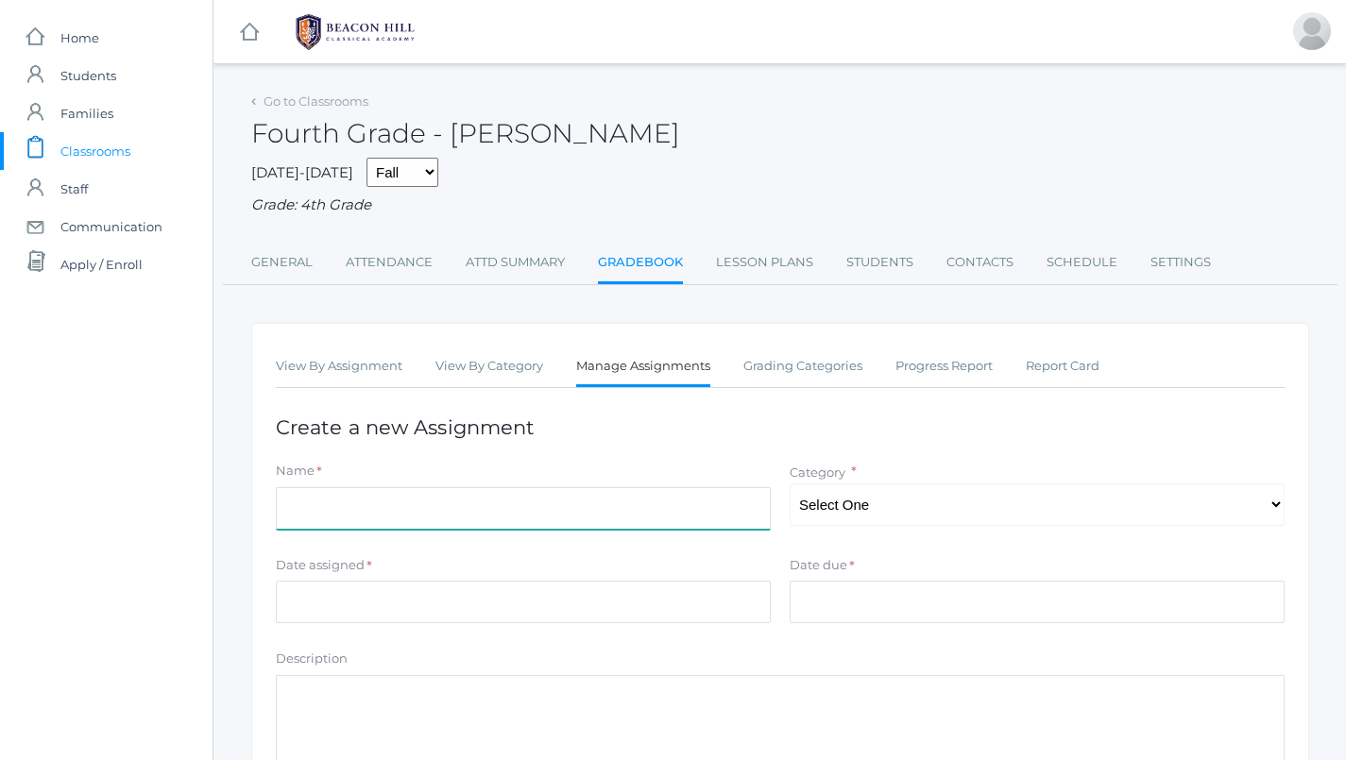
click at [366, 495] on input "Name" at bounding box center [523, 508] width 495 height 42
click at [288, 500] on input "Chapter 7- Review Questions" at bounding box center [523, 508] width 495 height 42
click at [409, 500] on input "History -Chapter 7- Review Questions" at bounding box center [523, 508] width 495 height 42
click at [340, 501] on input "History -Chapter 7 Review Questions" at bounding box center [523, 508] width 495 height 42
type input "History - Chapter 7 Review Questions"
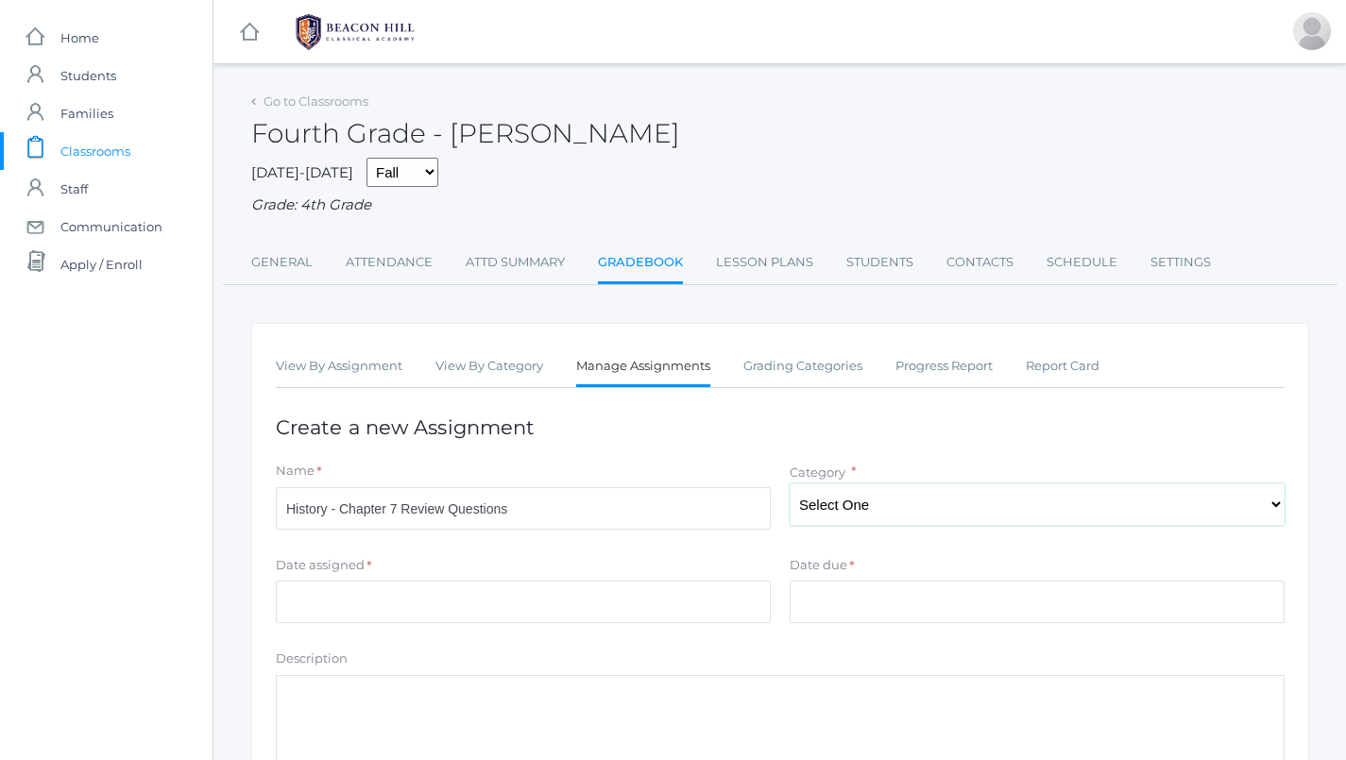
select select "1070"
click at [696, 581] on input "Date assigned" at bounding box center [523, 602] width 495 height 42
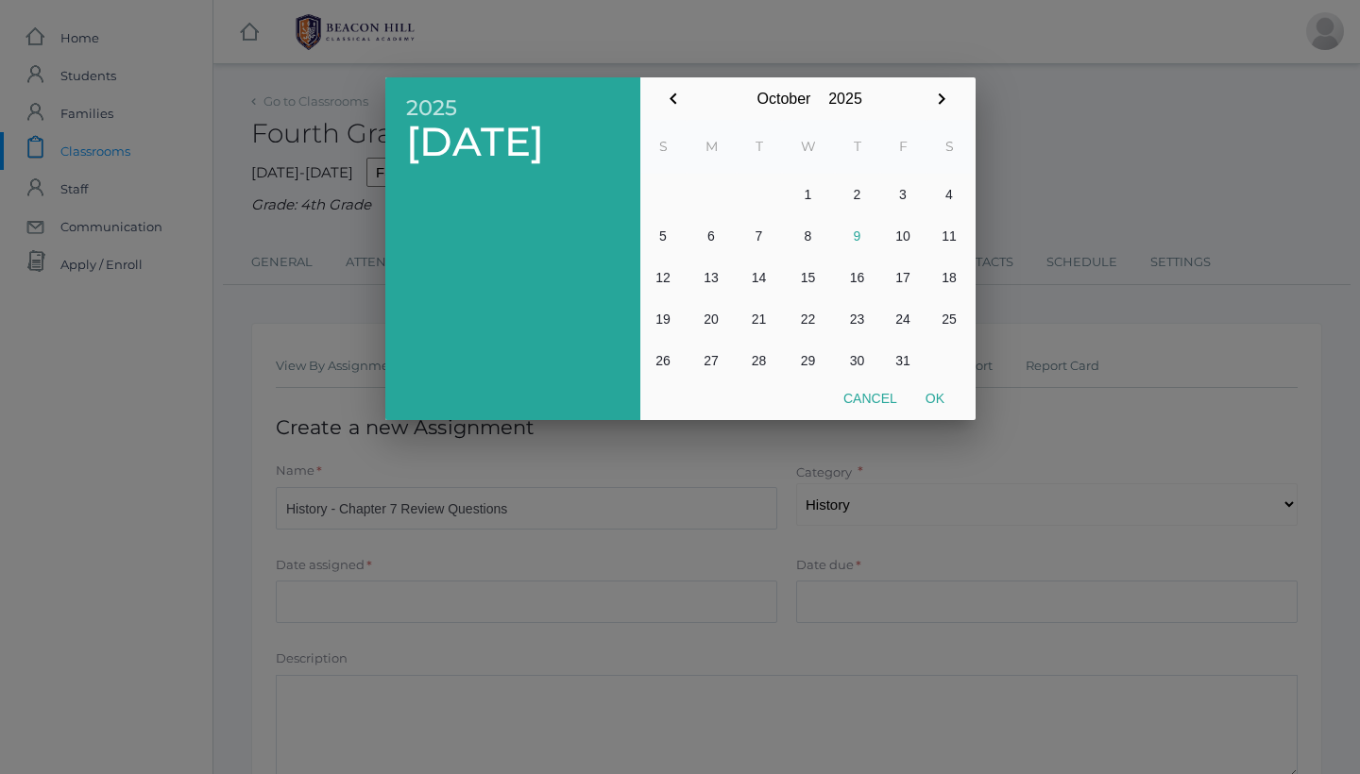
click at [857, 235] on button "9" at bounding box center [857, 236] width 45 height 42
click at [937, 389] on button "Ok" at bounding box center [934, 399] width 47 height 34
type input "[DATE]"
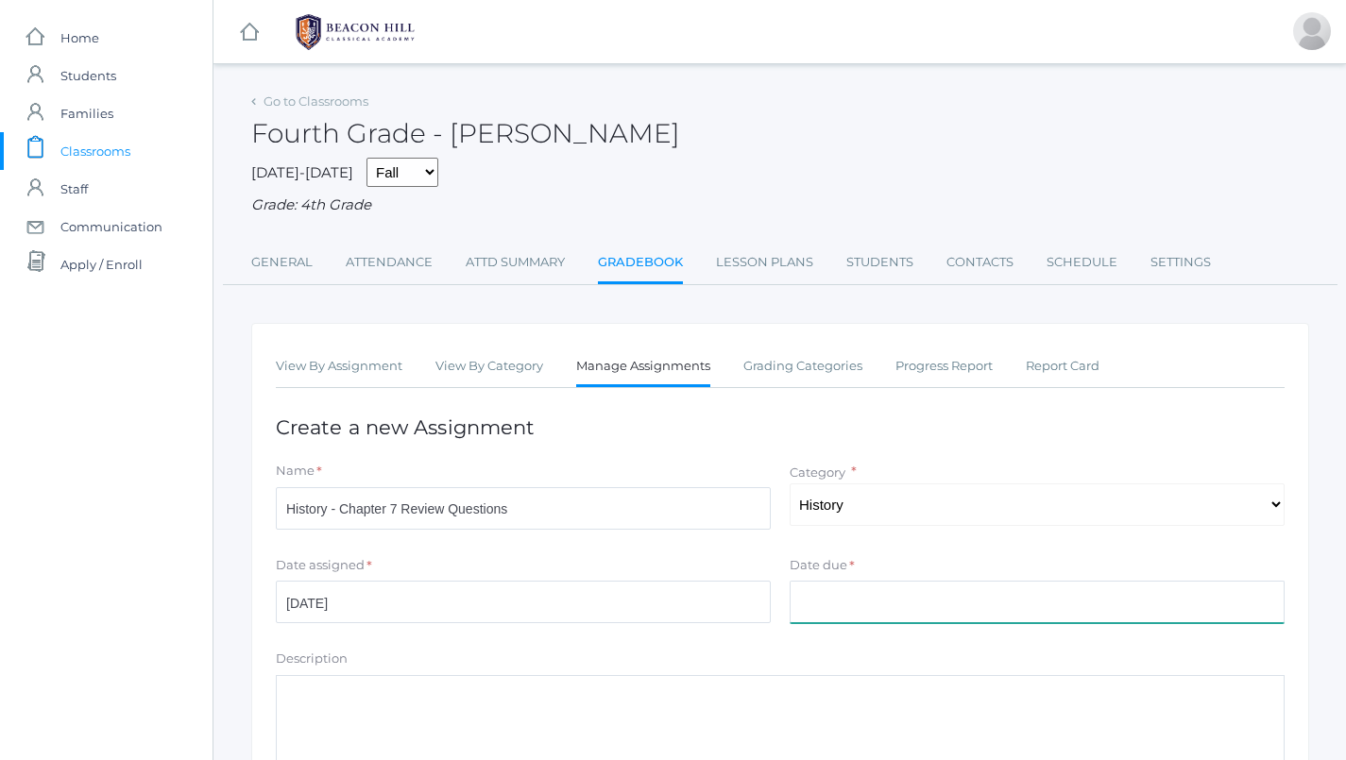
click at [853, 587] on input "Date due" at bounding box center [1037, 602] width 495 height 42
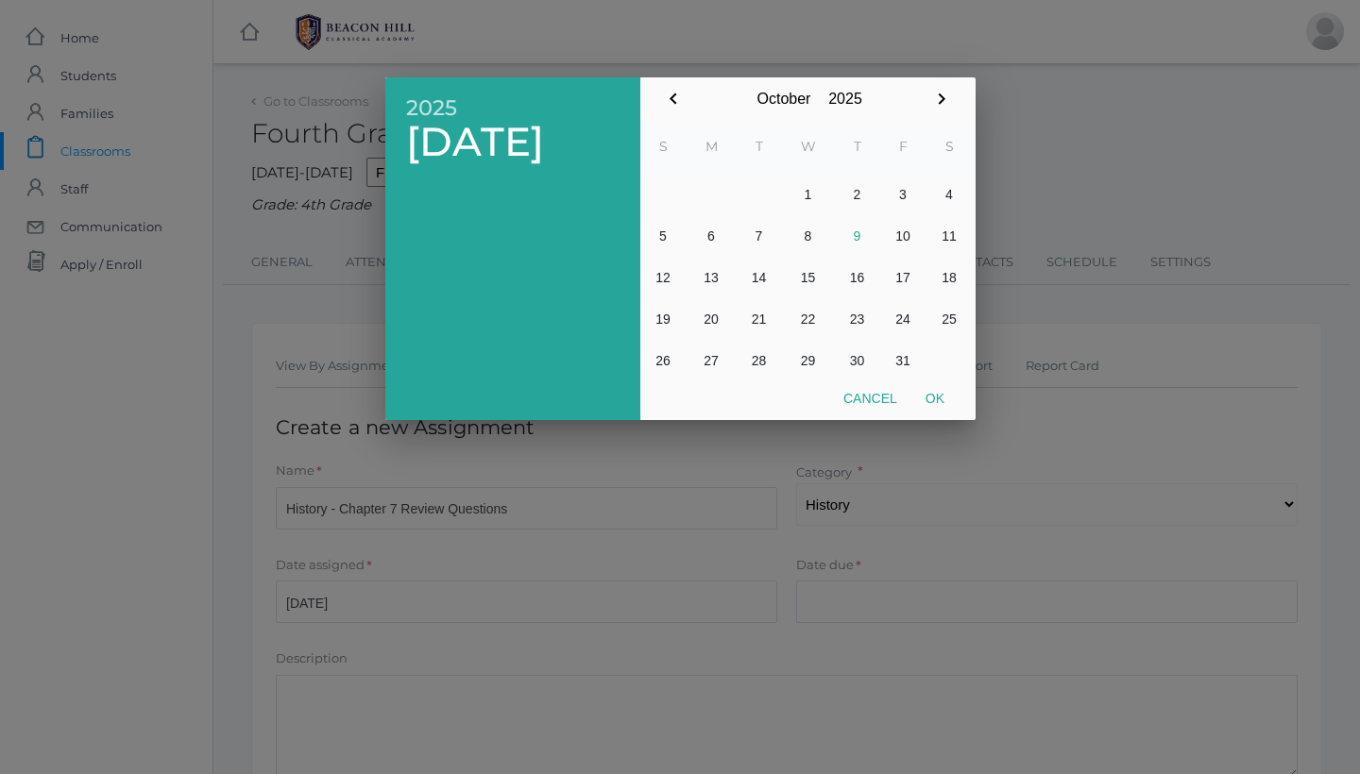
click at [865, 218] on button "9" at bounding box center [857, 236] width 45 height 42
click at [930, 401] on button "Ok" at bounding box center [934, 399] width 47 height 34
type input "[DATE]"
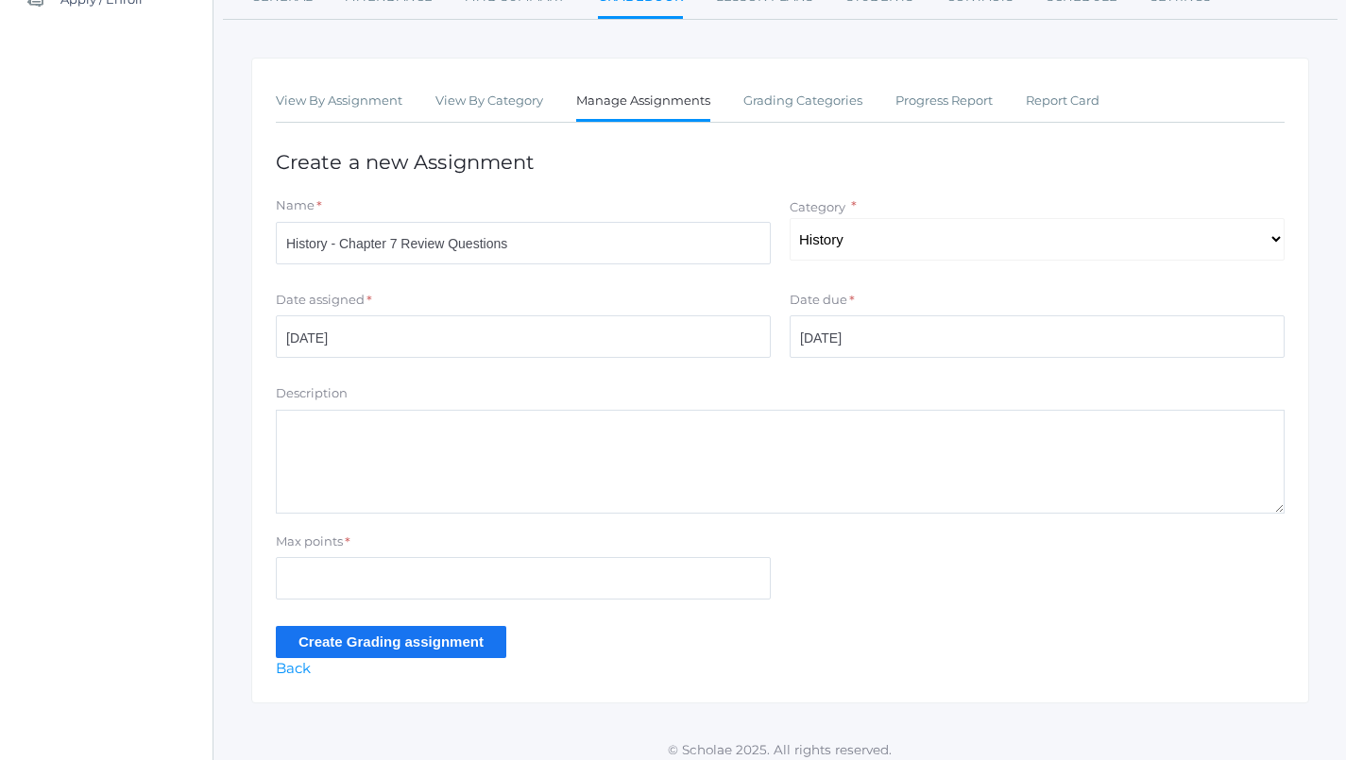
scroll to position [264, 0]
click at [511, 560] on input "Max points" at bounding box center [523, 579] width 495 height 42
type input "7"
click at [432, 629] on input "Create Grading assignment" at bounding box center [391, 642] width 230 height 31
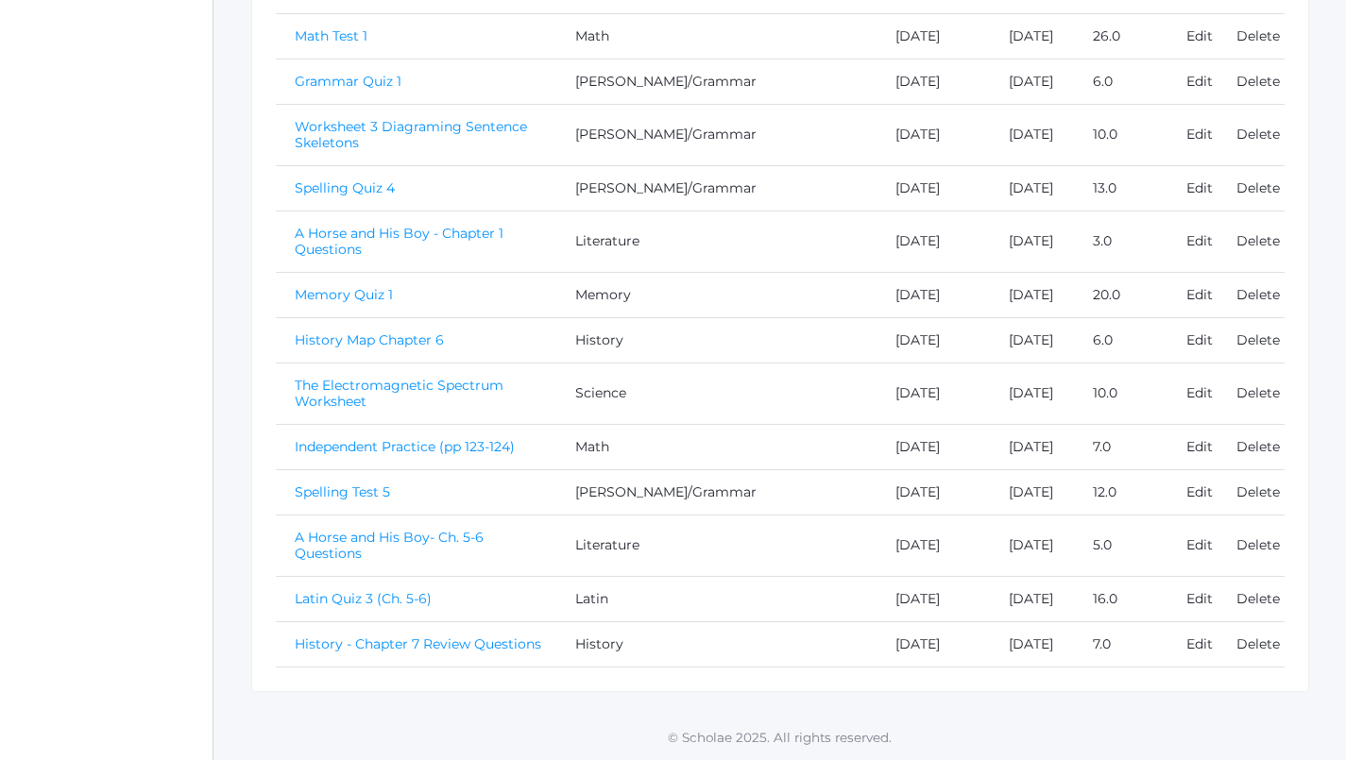
scroll to position [1762, 0]
click at [428, 529] on link "A Horse and His Boy- Ch. 5-6 Questions" at bounding box center [389, 545] width 189 height 33
click at [332, 637] on link "History - Chapter 7 Review Questions" at bounding box center [417, 644] width 246 height 17
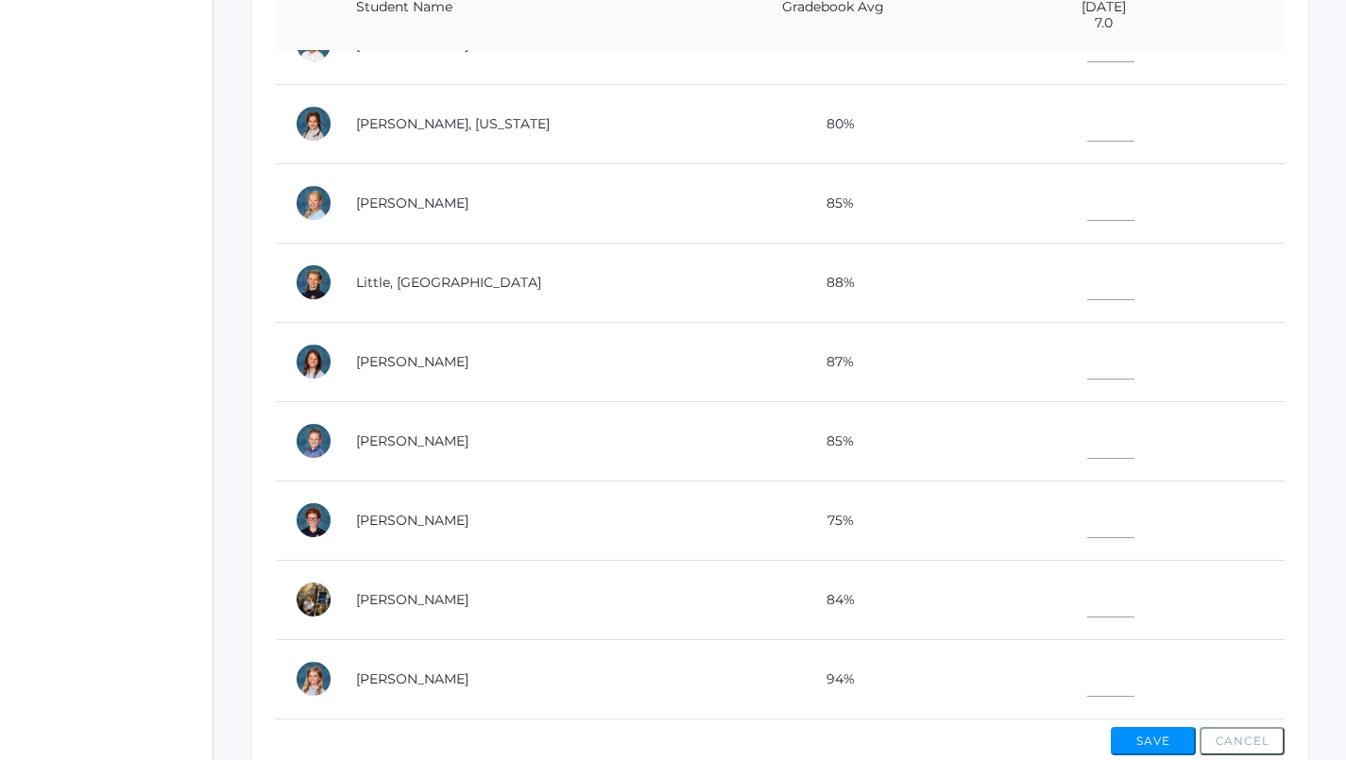
scroll to position [694, 0]
click at [1087, 498] on input"] "text" at bounding box center [1110, 517] width 47 height 42
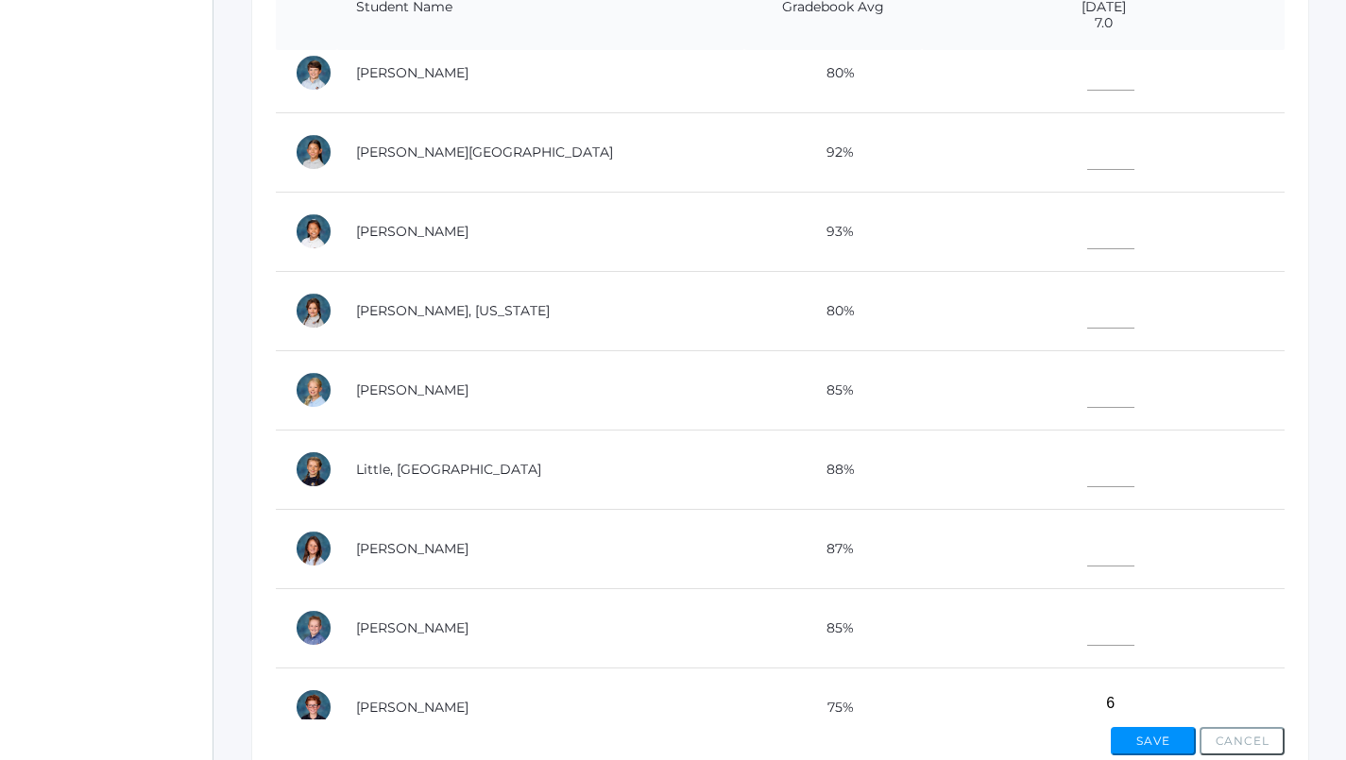
scroll to position [395, 0]
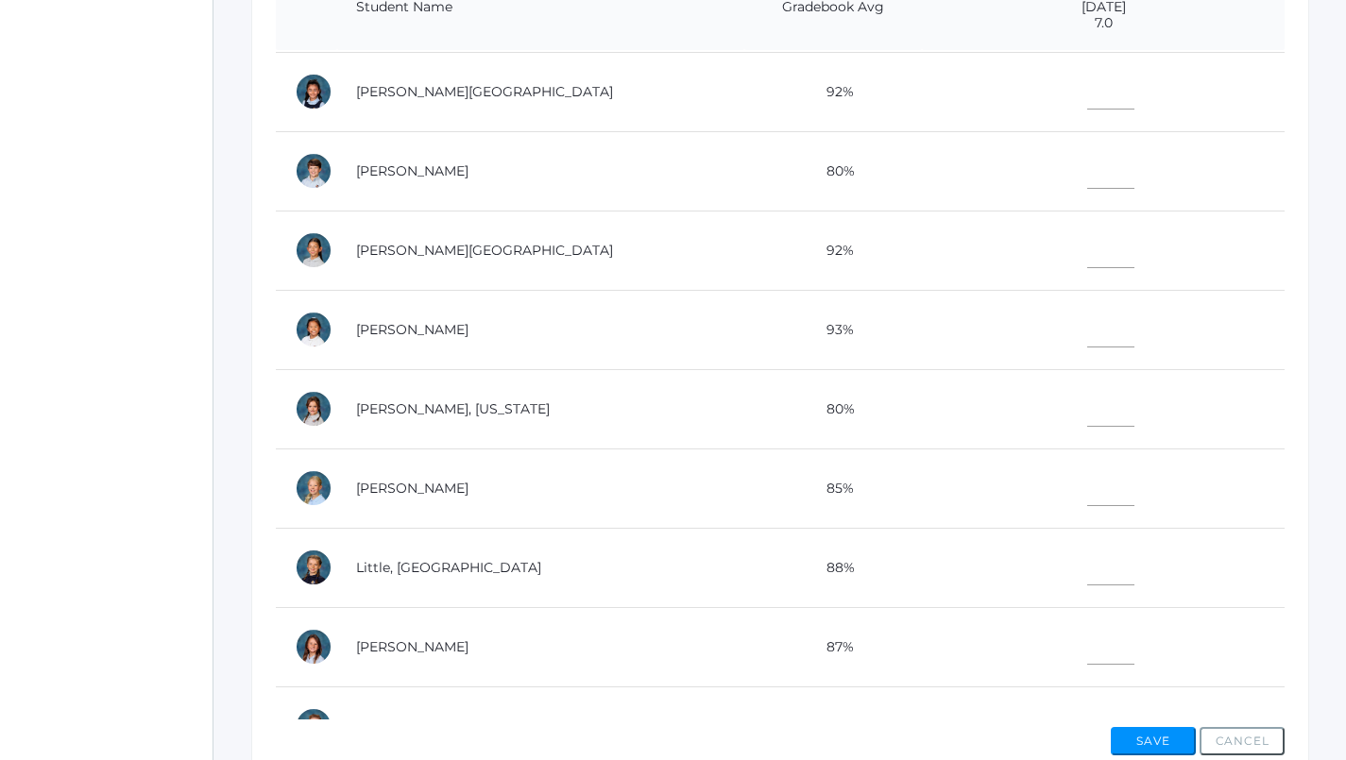
type input"] "6"
click at [1087, 243] on input"] "text" at bounding box center [1110, 247] width 47 height 42
type input"] "7"
click at [1087, 320] on input"] "text" at bounding box center [1110, 326] width 47 height 42
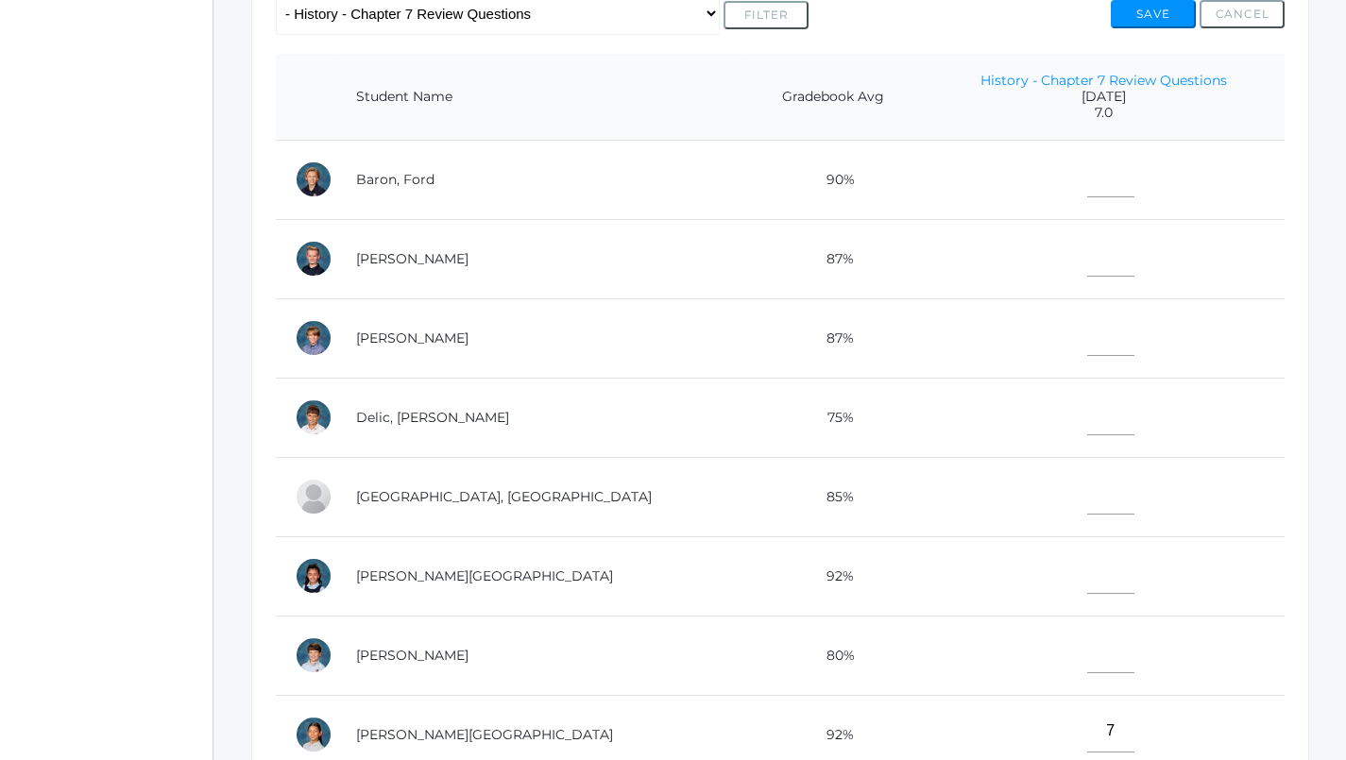
scroll to position [421, 0]
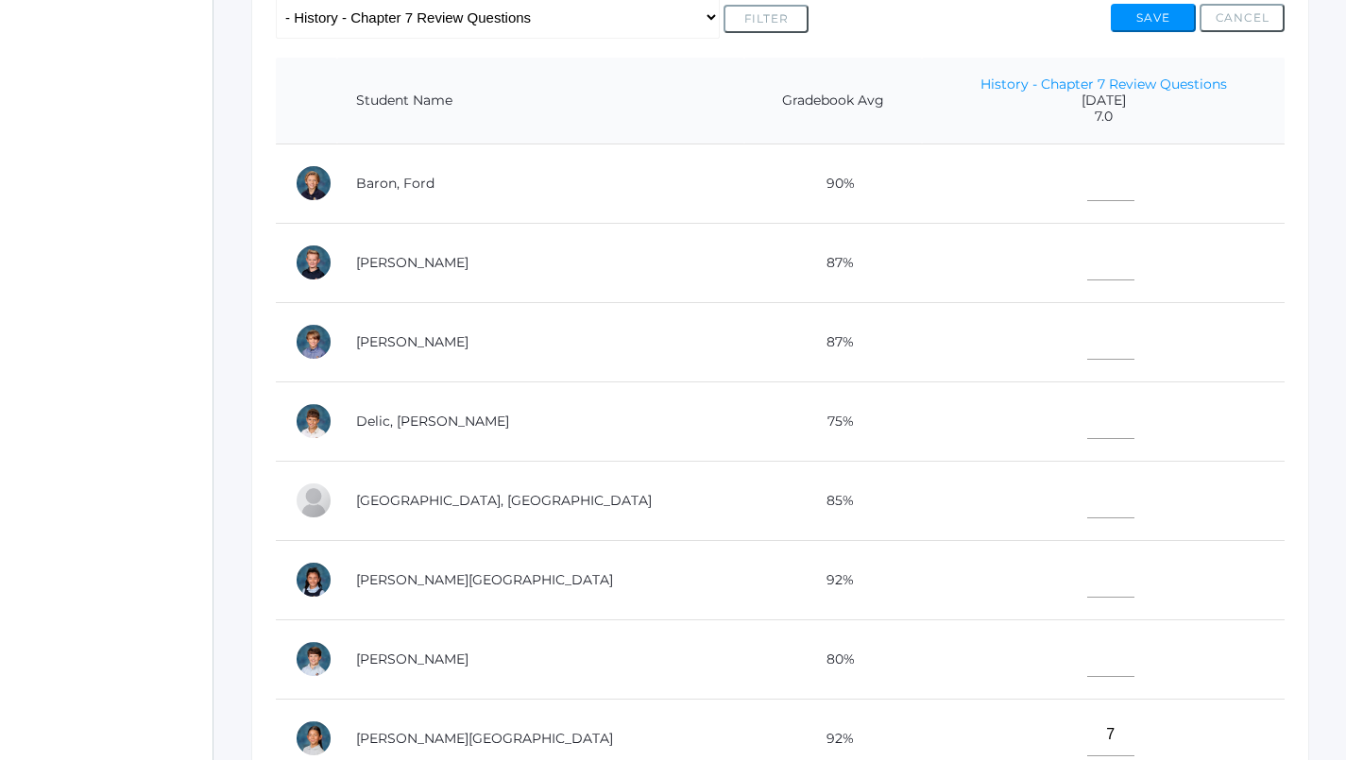
type input"] "7"
click at [1087, 262] on input"] "text" at bounding box center [1110, 259] width 47 height 42
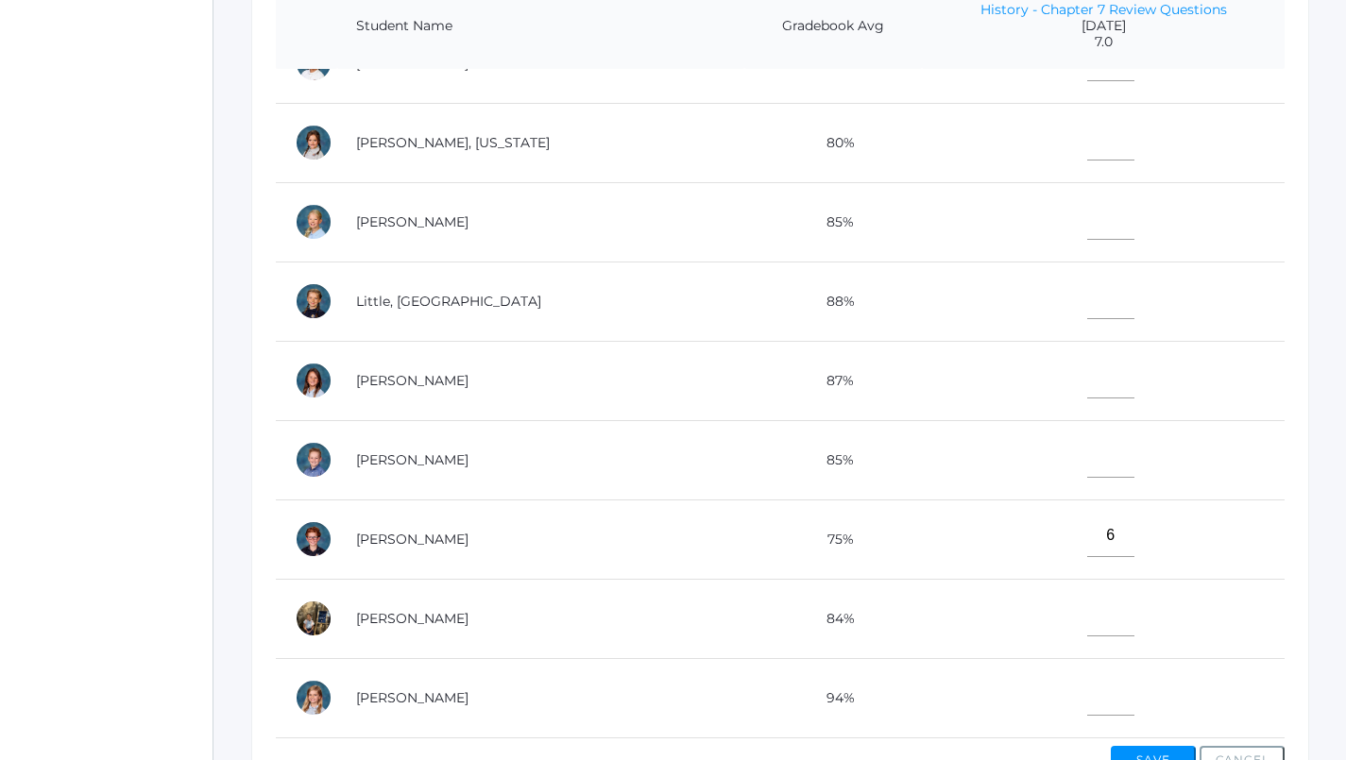
scroll to position [505, 0]
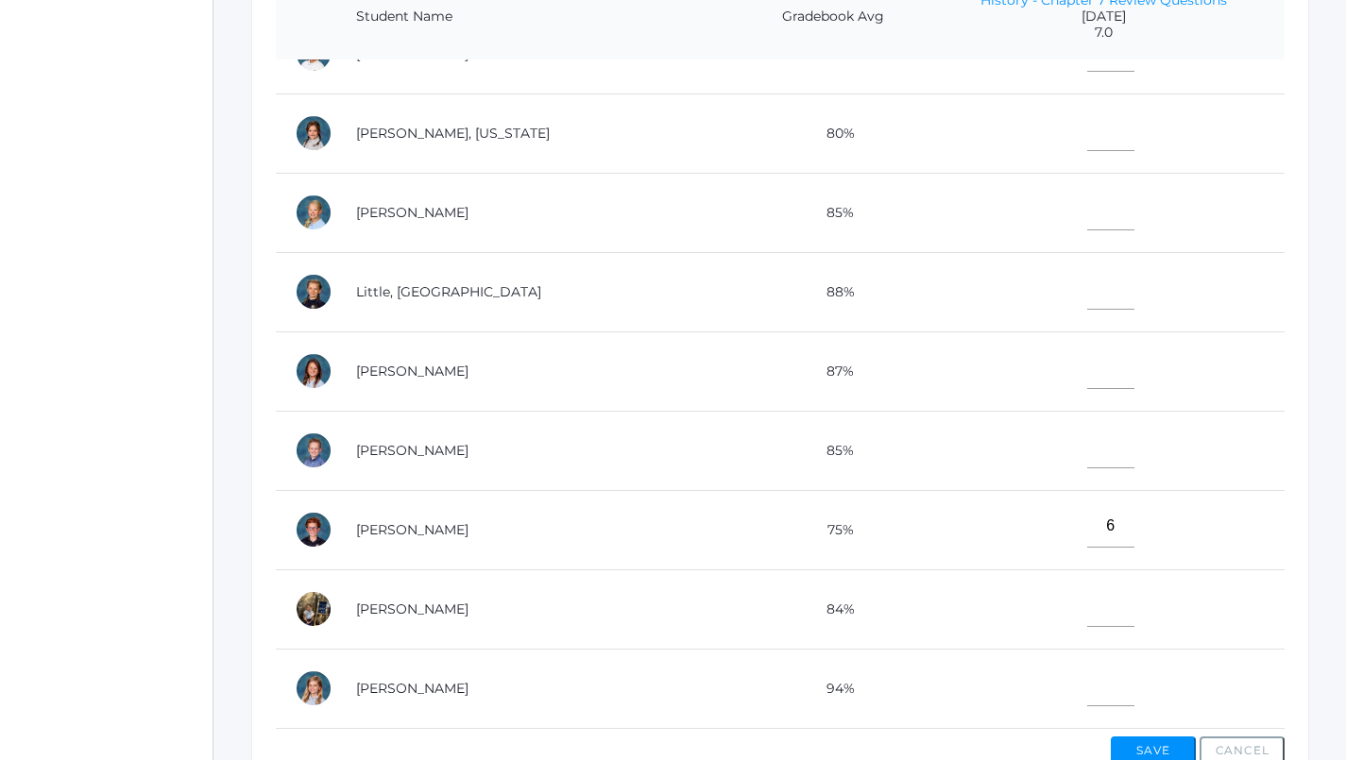
type input"] "7"
click at [1087, 677] on input"] "text" at bounding box center [1110, 685] width 47 height 42
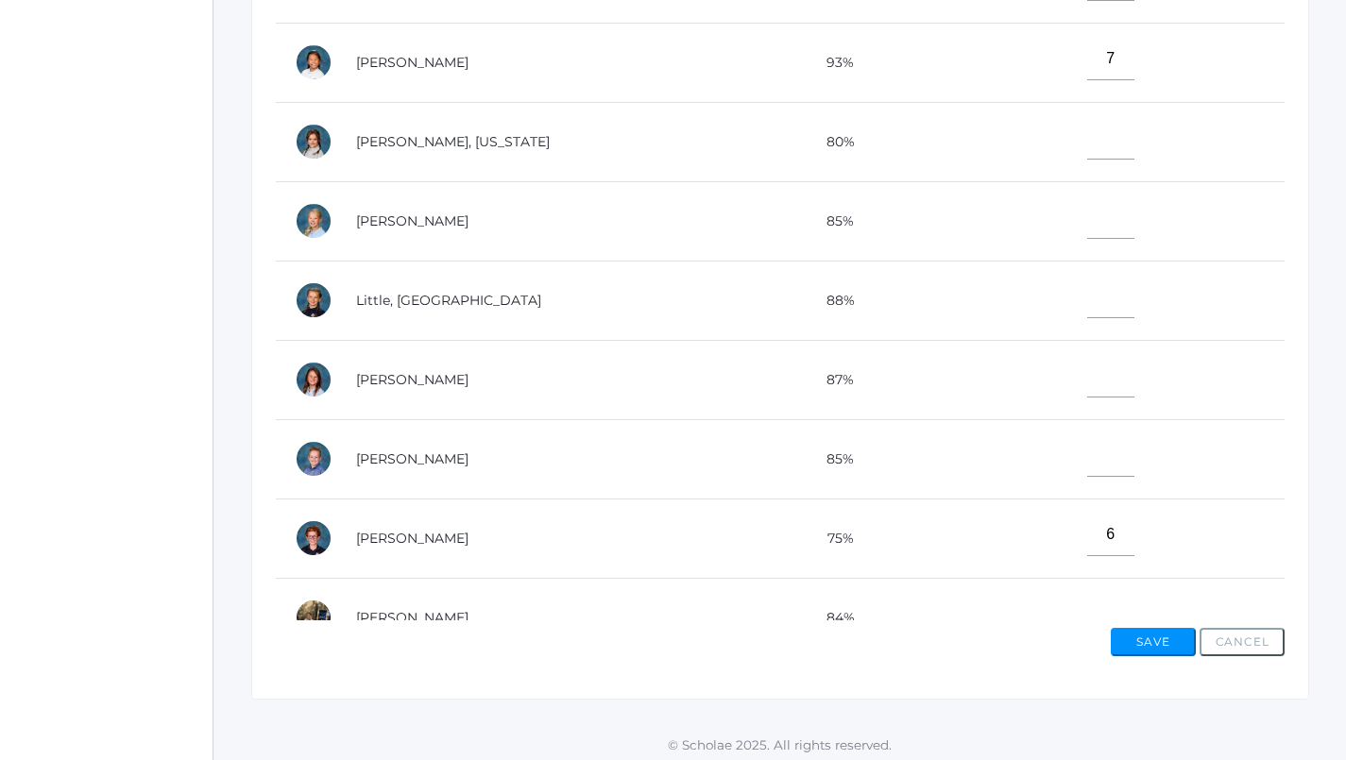
scroll to position [560, 0]
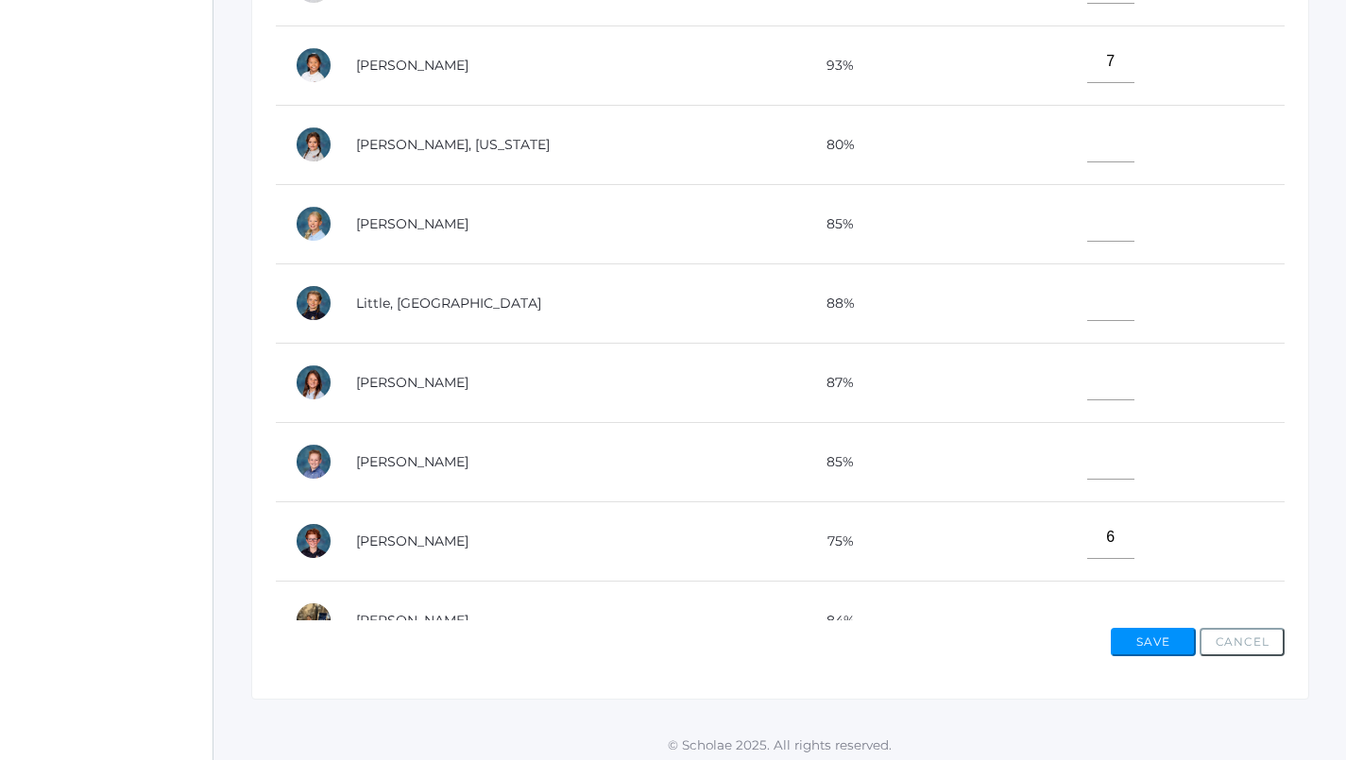
type input"] "7"
click at [1087, 457] on input"] "text" at bounding box center [1110, 458] width 47 height 42
type input"] "7"
click at [1087, 385] on input"] "text" at bounding box center [1110, 379] width 47 height 42
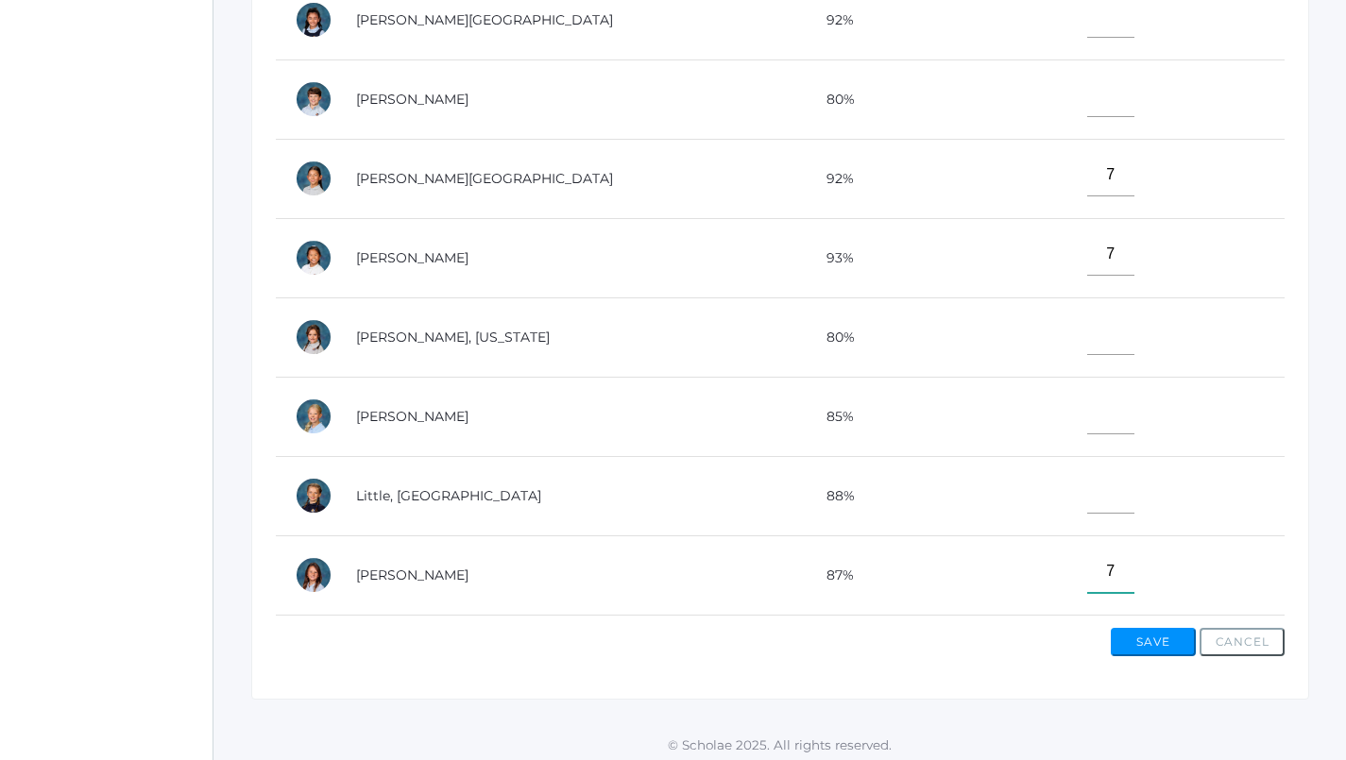
scroll to position [345, 0]
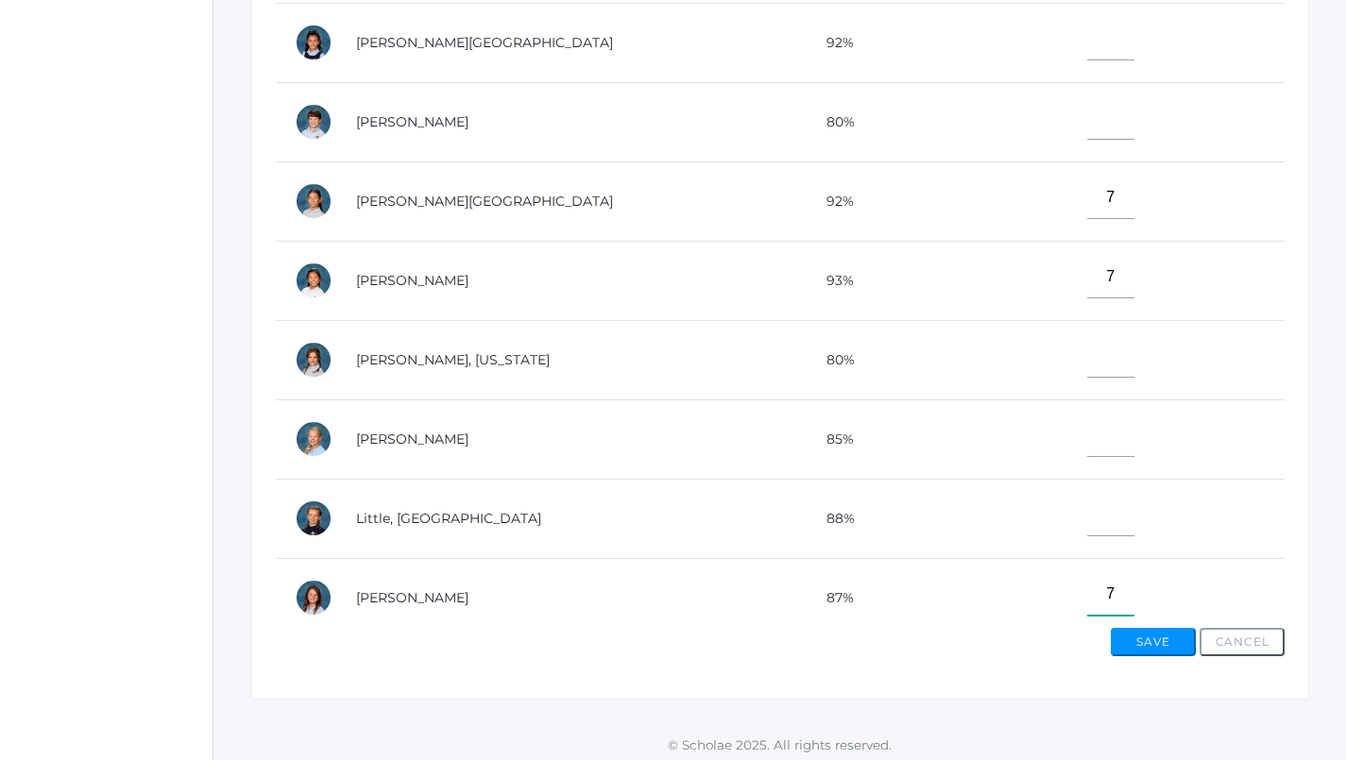
type input"] "7"
click at [1087, 425] on input"] "text" at bounding box center [1110, 436] width 47 height 42
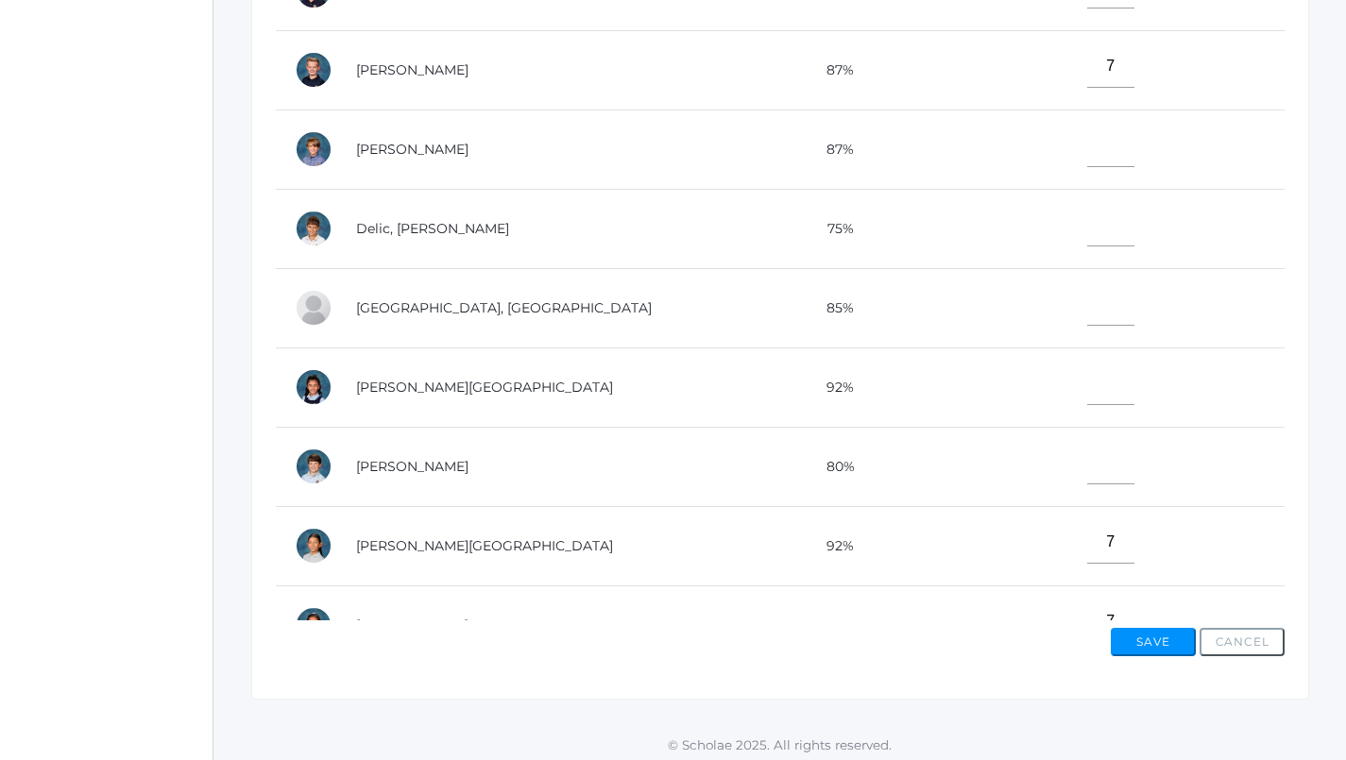
scroll to position [0, 0]
type input"] "7"
click at [1087, 149] on input"] "text" at bounding box center [1110, 146] width 47 height 42
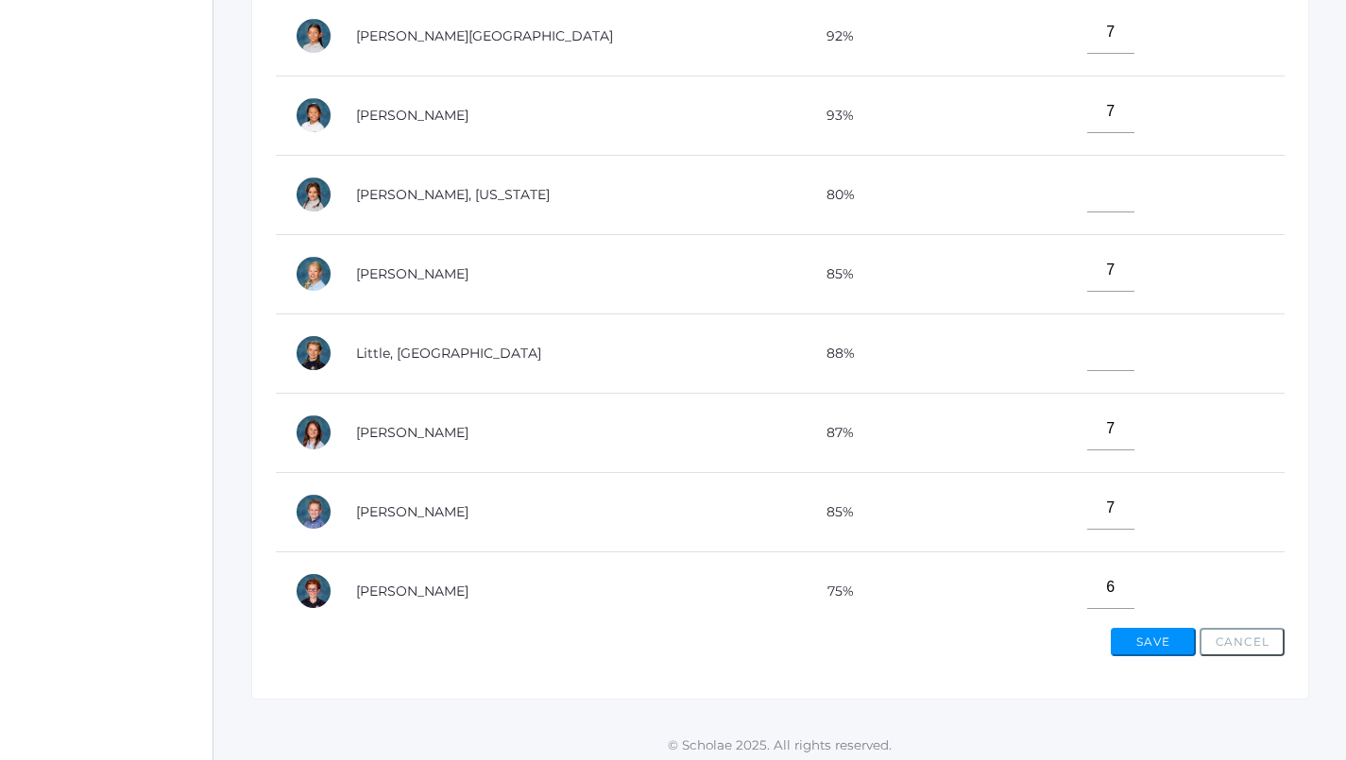
scroll to position [520, 0]
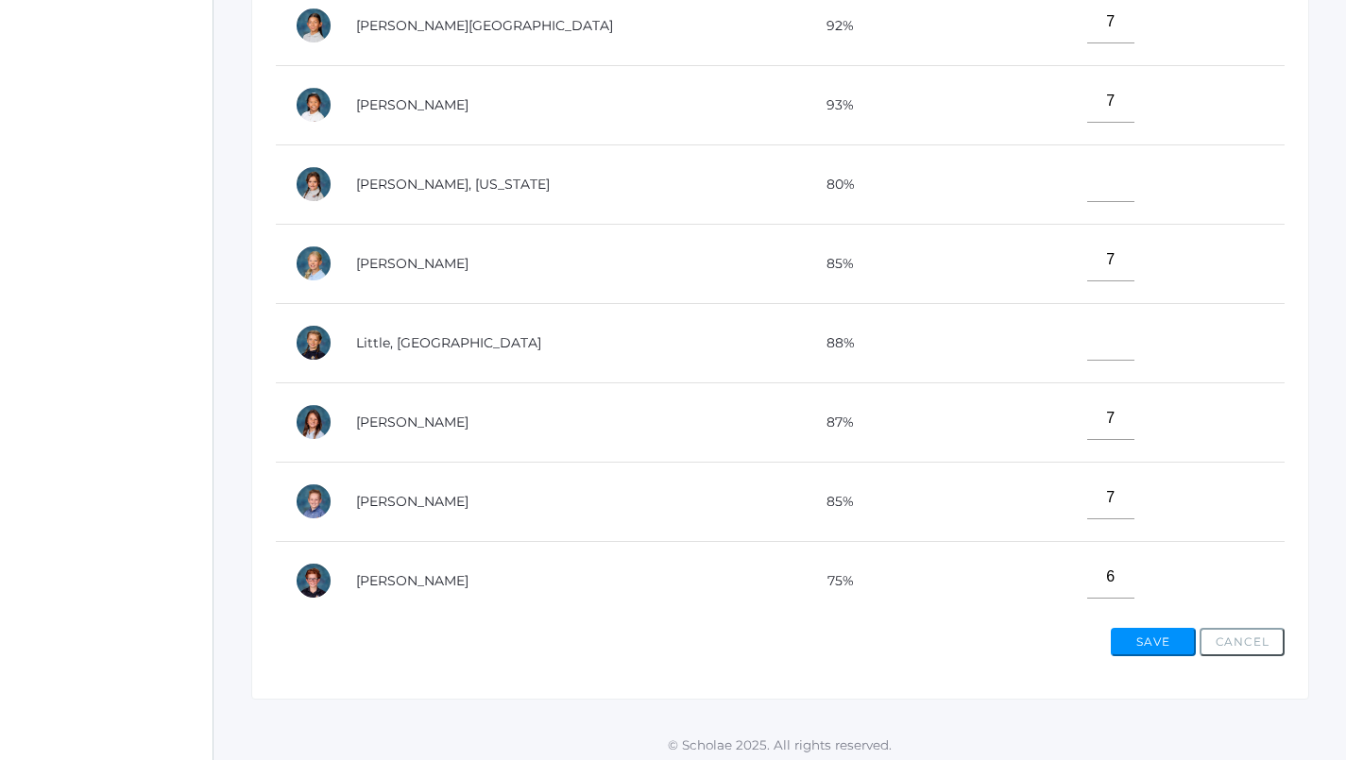
type input"] "7"
click at [1087, 342] on input"] "text" at bounding box center [1110, 339] width 47 height 42
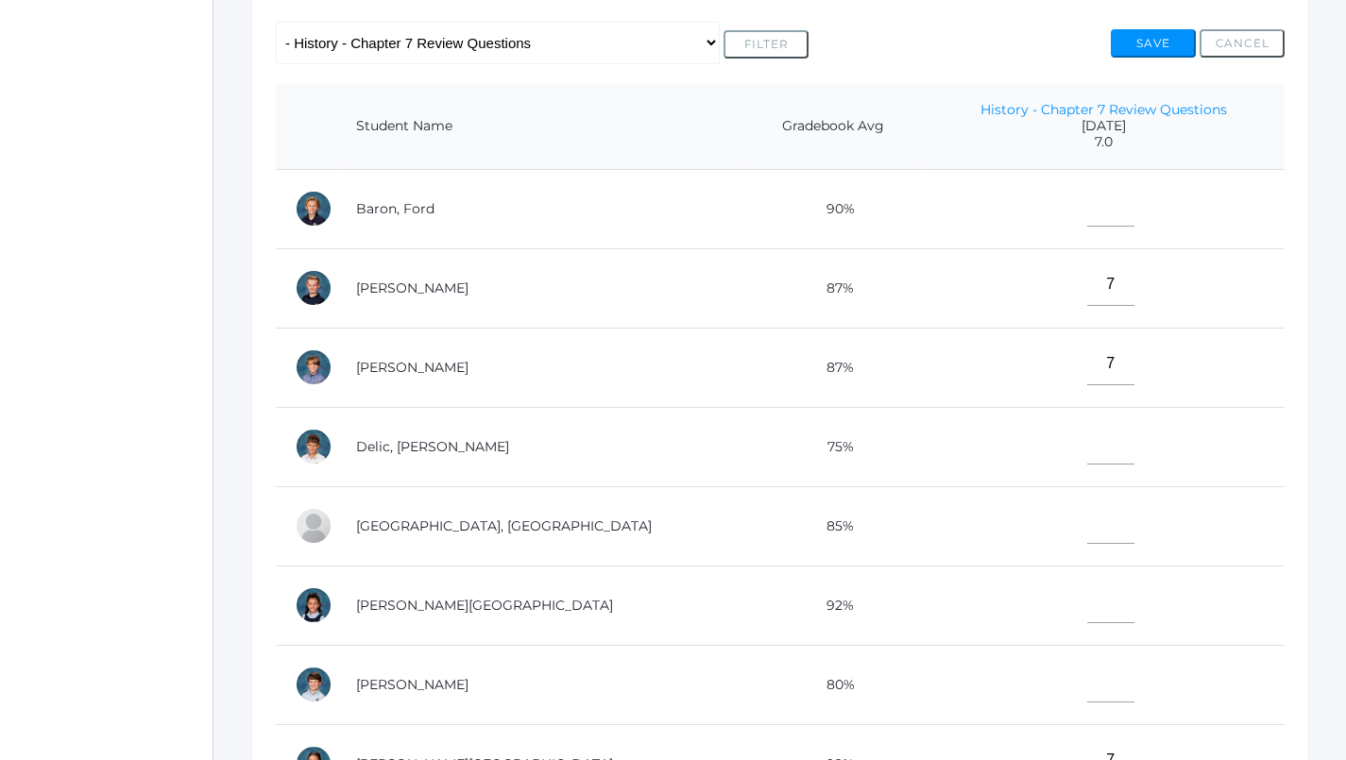
scroll to position [386, 1]
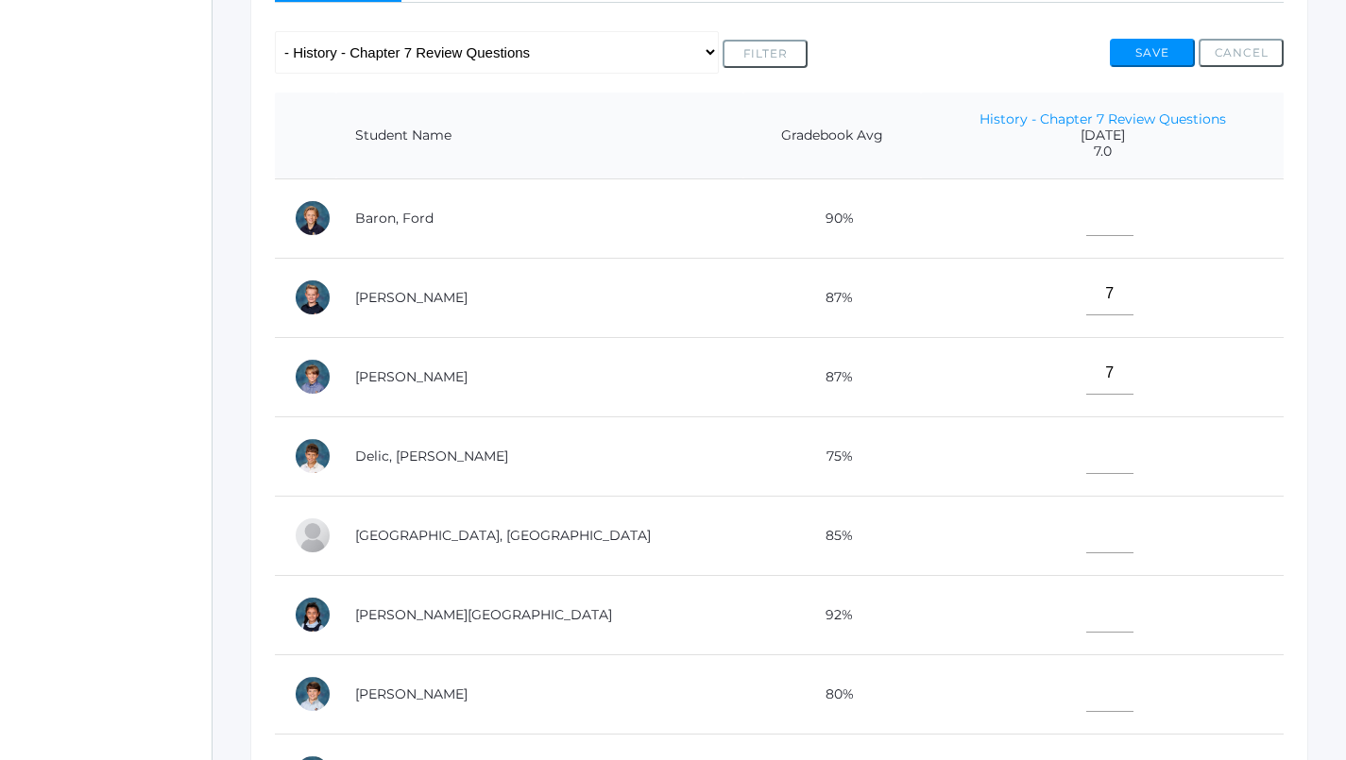
type input"] "7"
click at [1086, 530] on input"] "text" at bounding box center [1109, 532] width 47 height 42
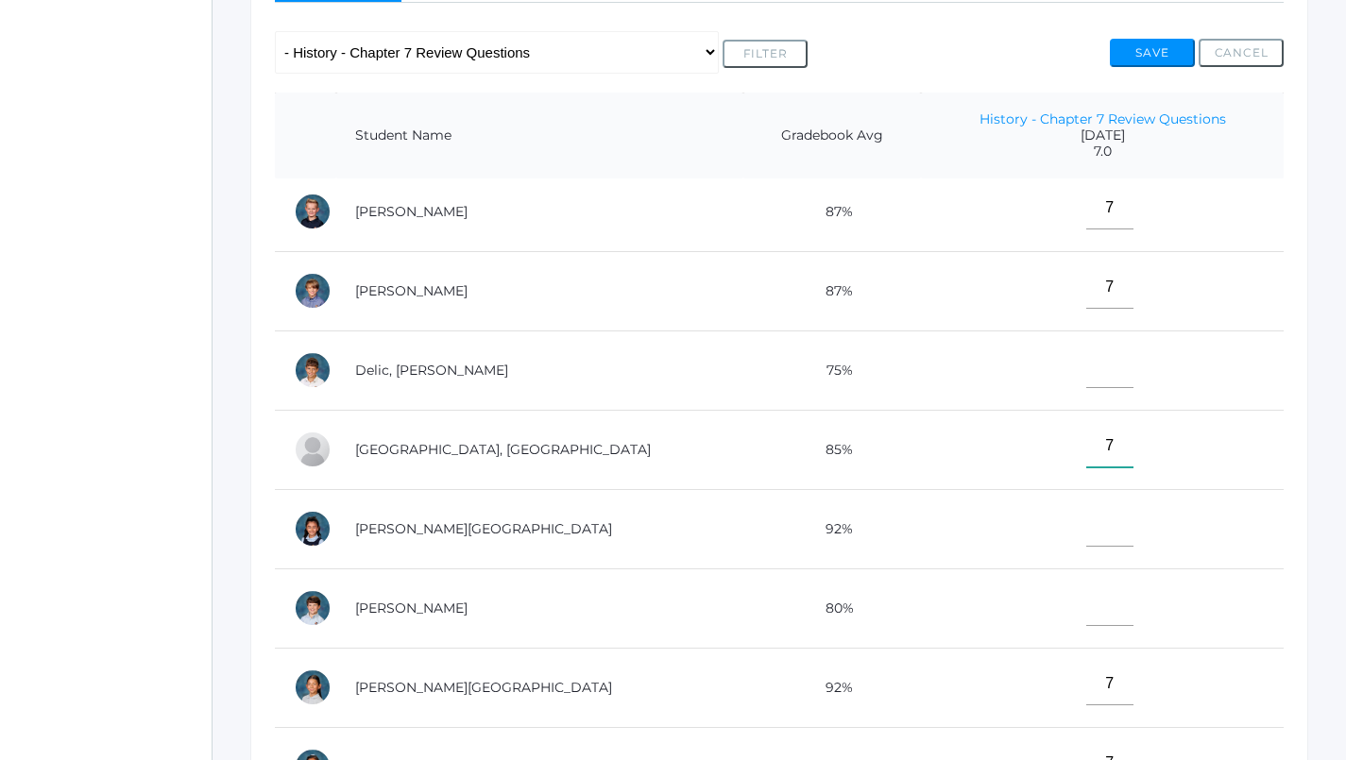
type input"] "7"
click at [1031, 382] on td at bounding box center [1102, 370] width 363 height 79
click at [1086, 374] on input"] "text" at bounding box center [1109, 367] width 47 height 42
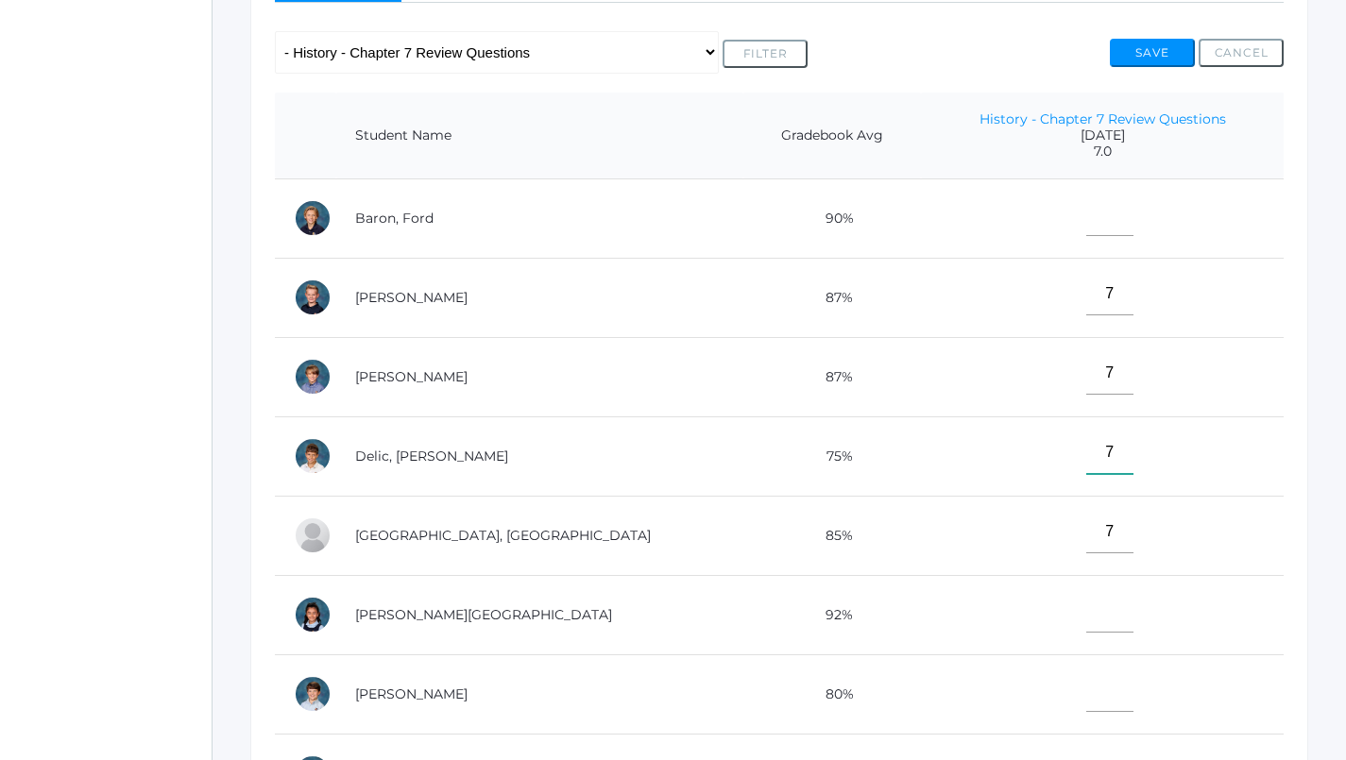
scroll to position [0, 0]
type input"] "7"
click at [1086, 194] on input"] "text" at bounding box center [1109, 215] width 47 height 42
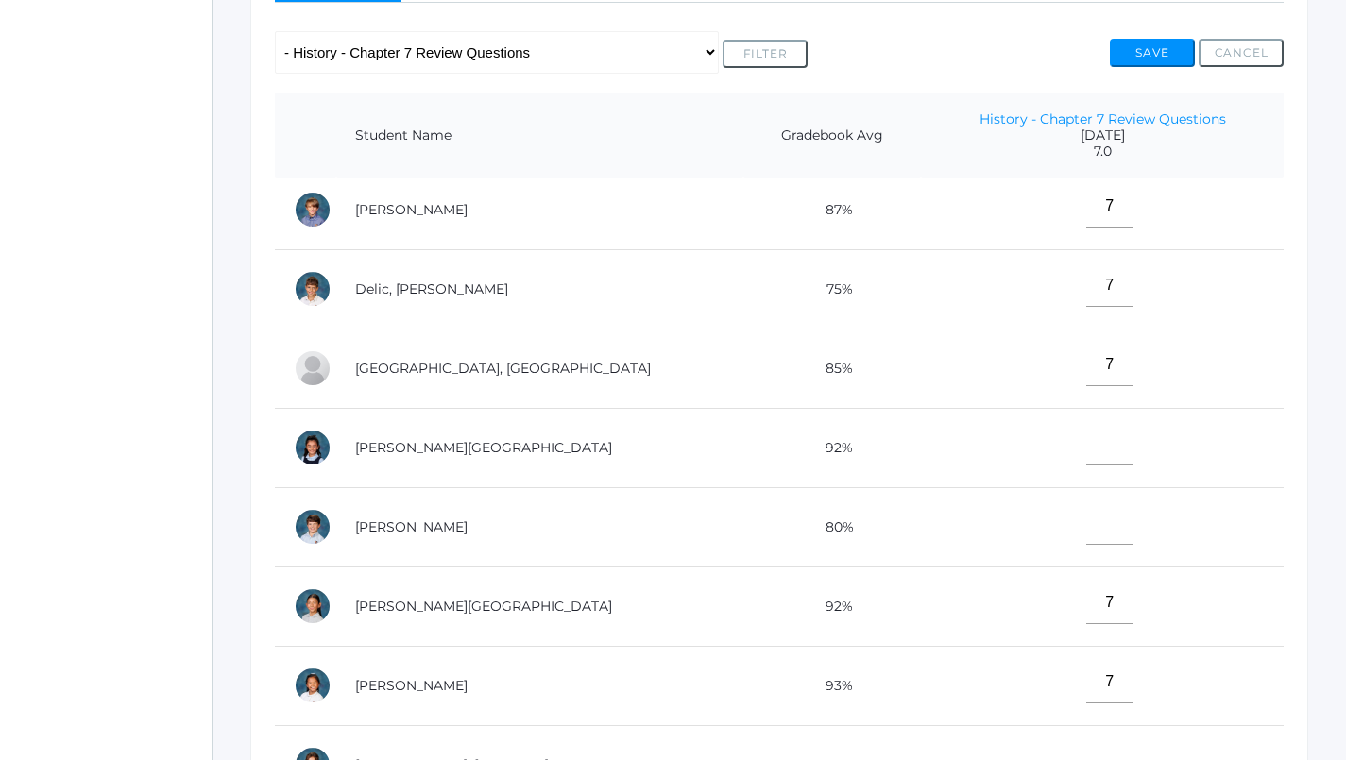
scroll to position [182, 0]
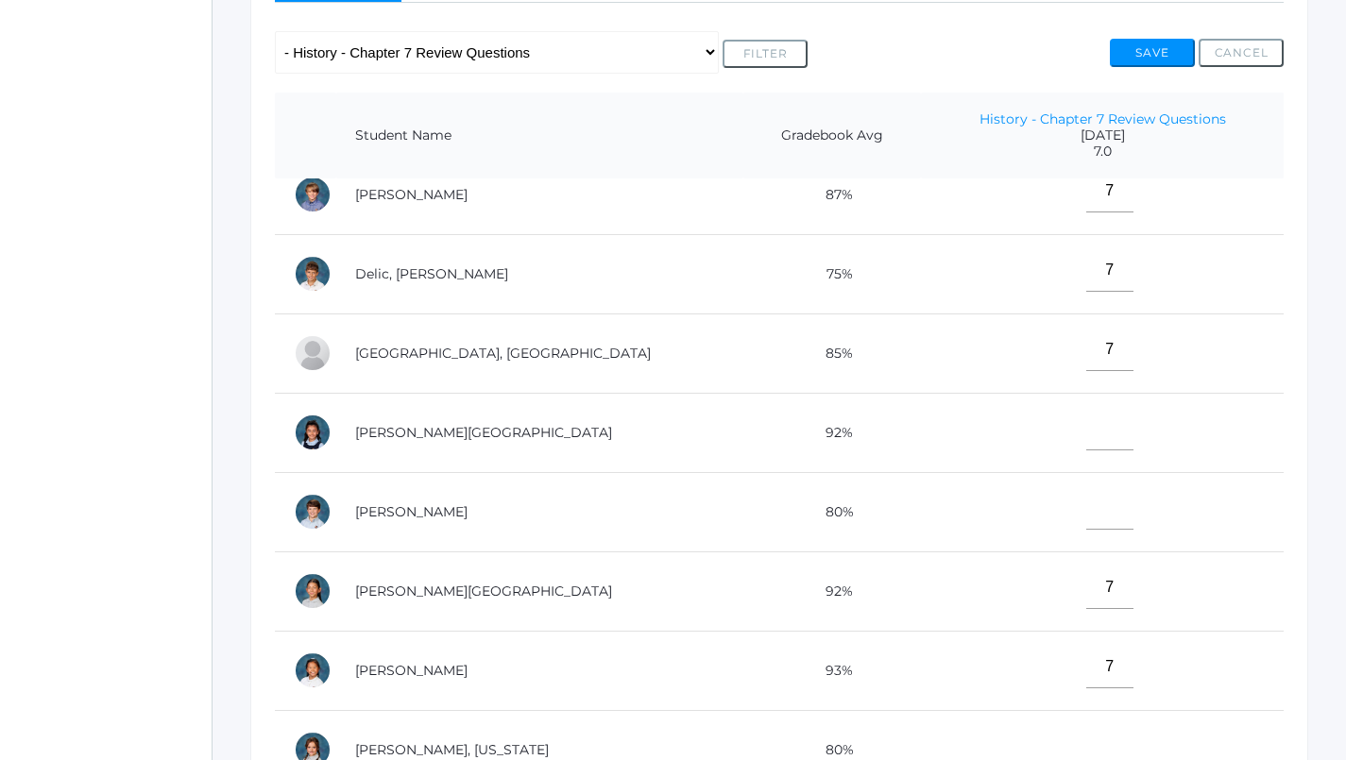
type input"] "7"
click at [1086, 408] on input"] "text" at bounding box center [1109, 429] width 47 height 42
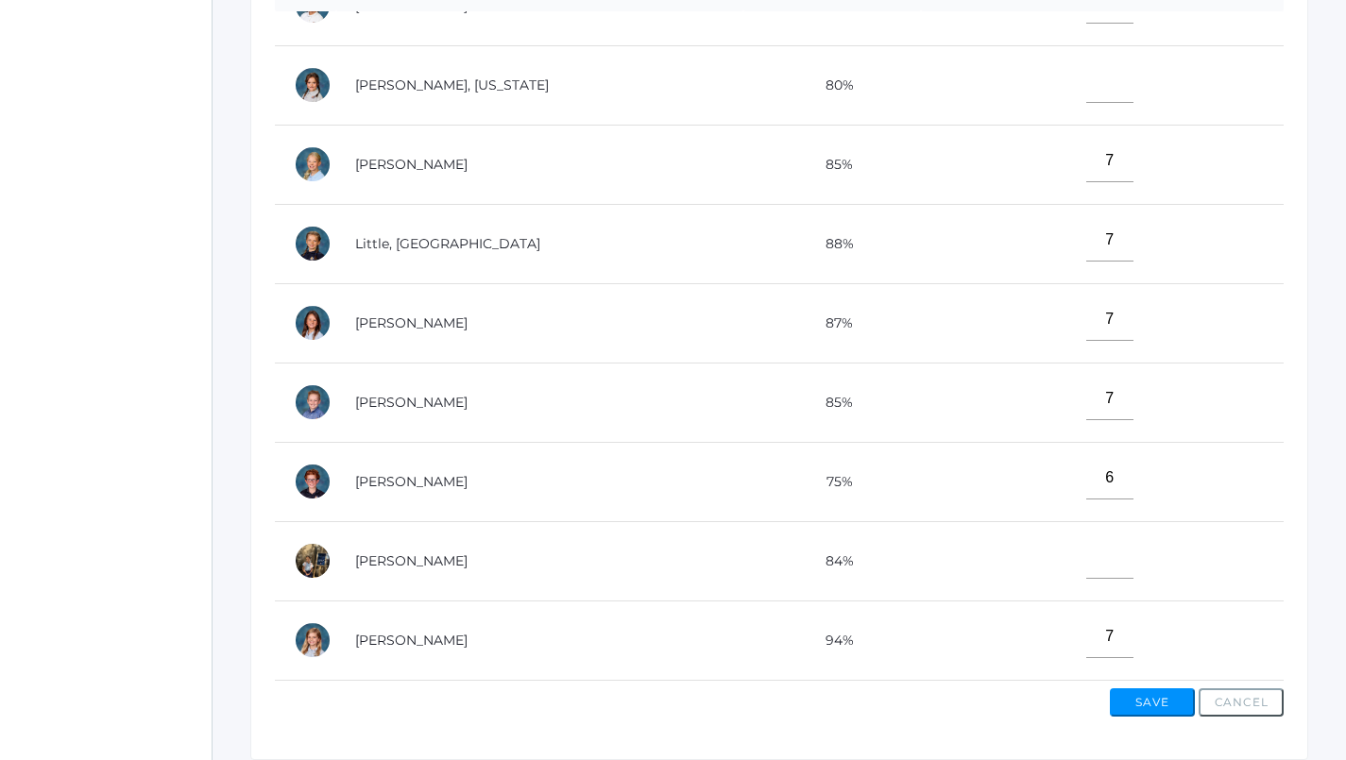
scroll to position [557, 1]
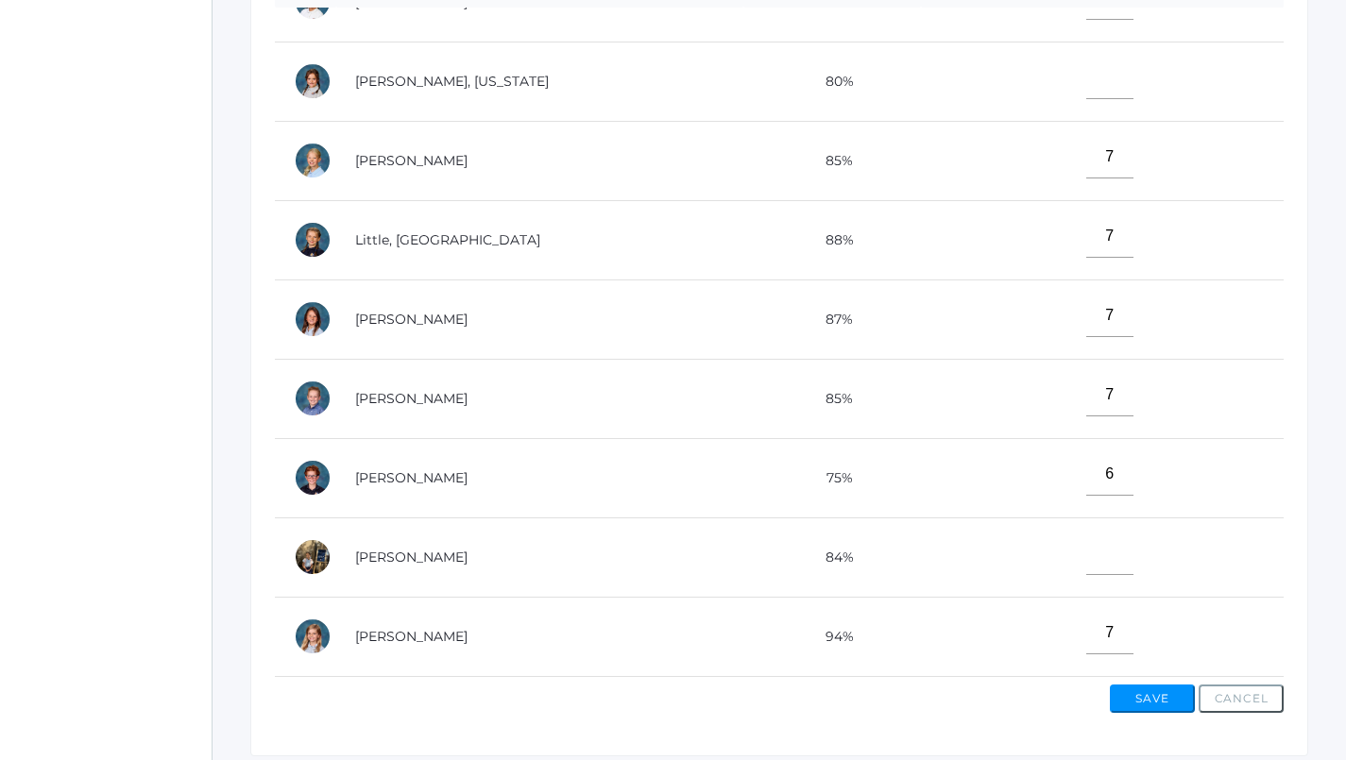
type input"] "7"
click at [1134, 691] on button "Save" at bounding box center [1152, 699] width 85 height 28
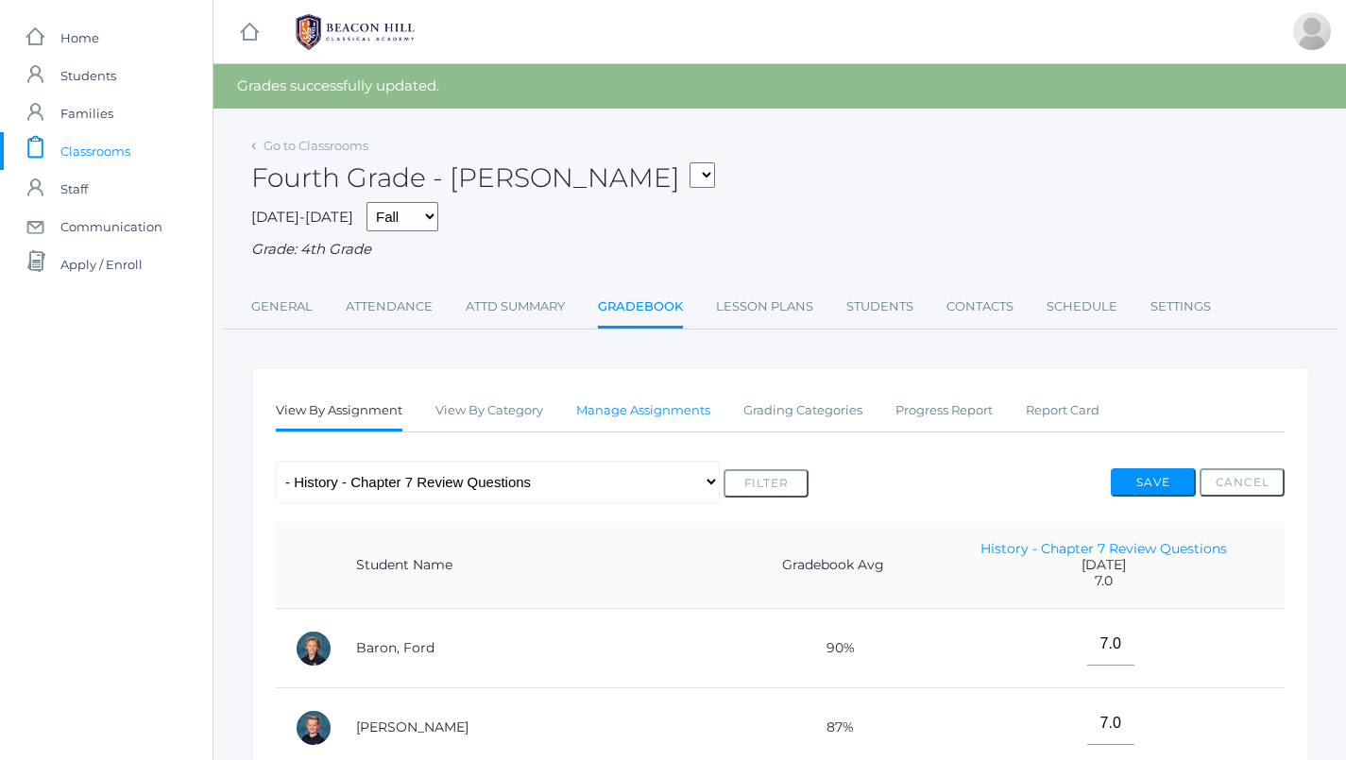
click at [638, 400] on link "Manage Assignments" at bounding box center [643, 411] width 134 height 38
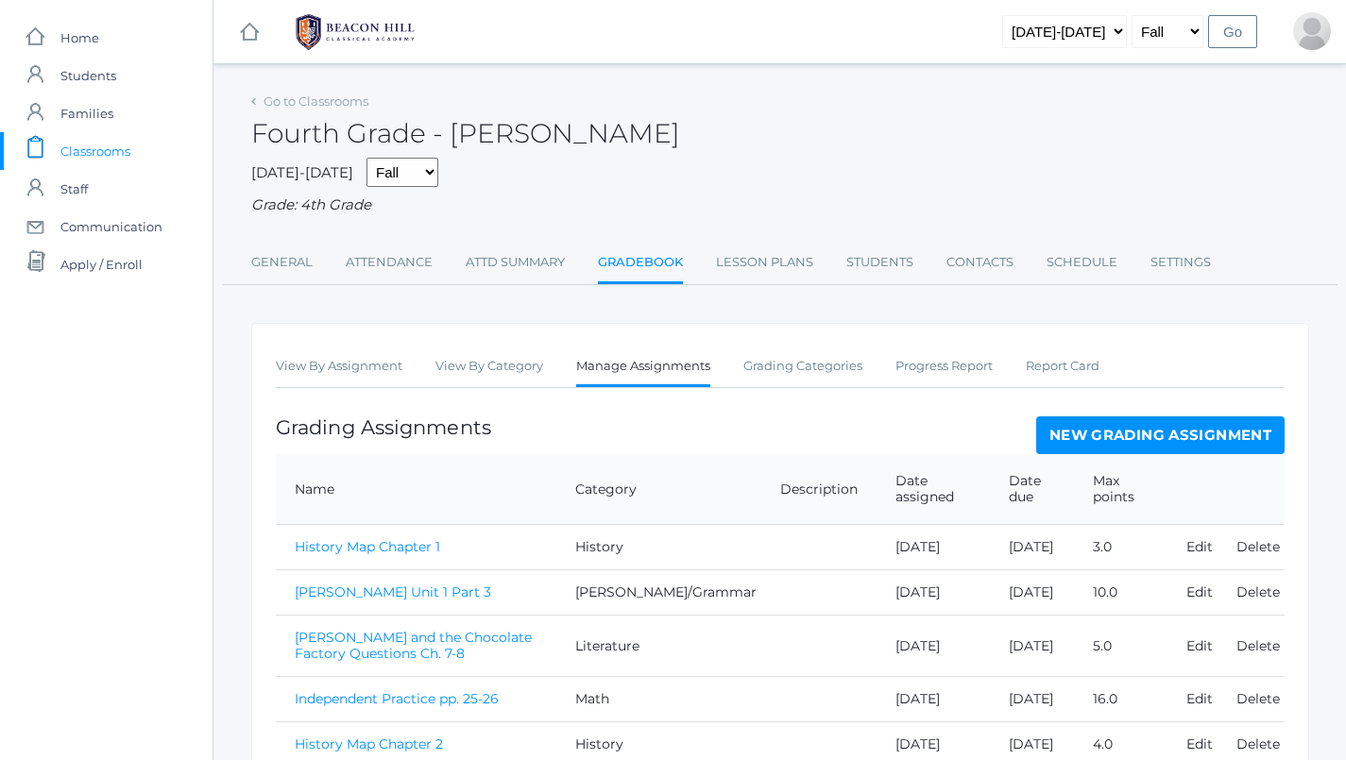
click at [635, 359] on link "Manage Assignments" at bounding box center [643, 368] width 134 height 41
